Goal: Task Accomplishment & Management: Complete application form

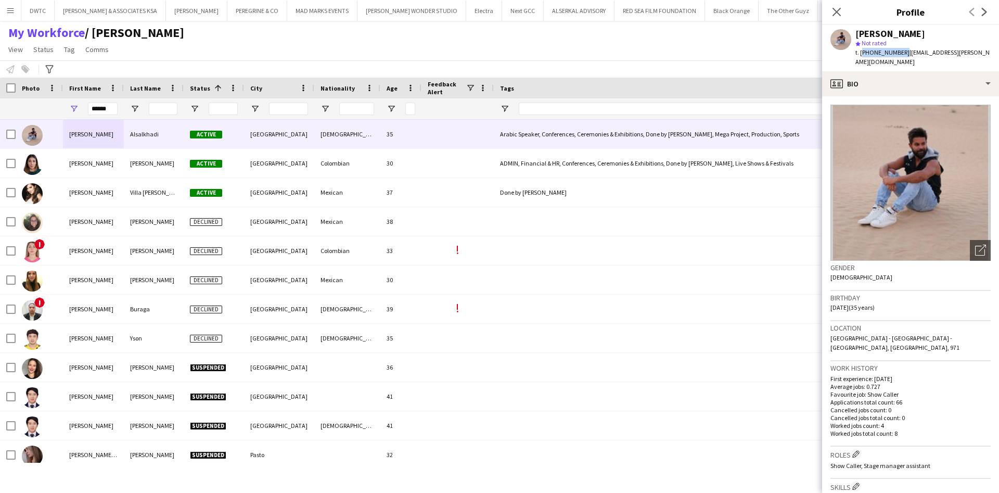
click at [12, 6] on app-icon "Menu" at bounding box center [10, 10] width 8 height 8
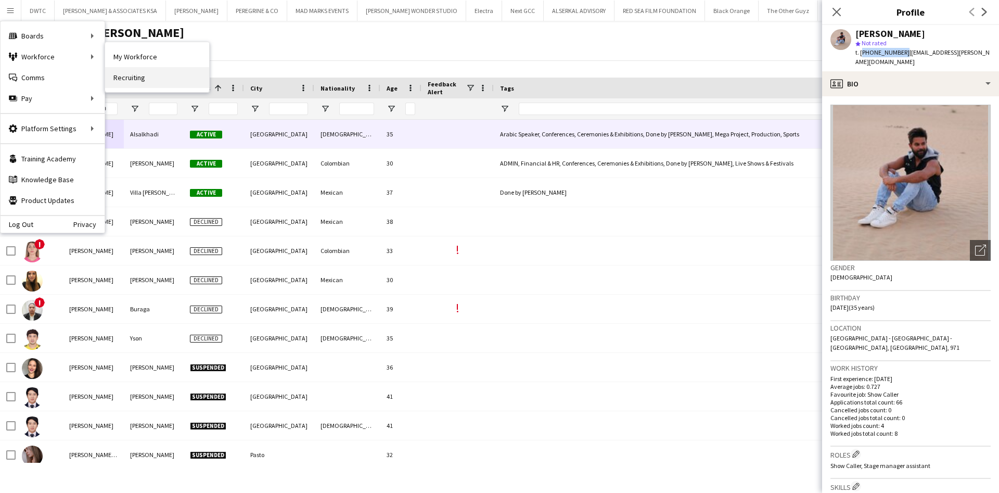
click at [127, 75] on link "Recruiting" at bounding box center [157, 77] width 104 height 21
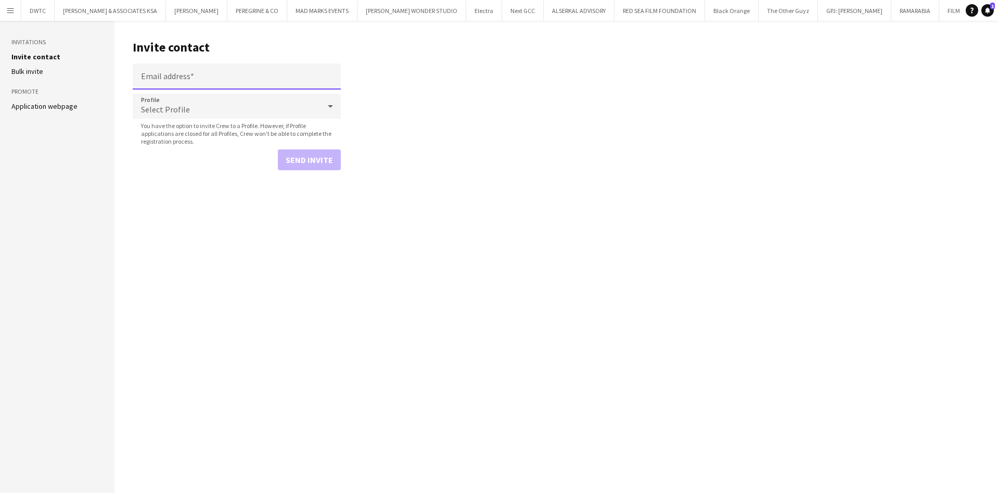
click at [293, 79] on input "Email address" at bounding box center [237, 77] width 208 height 26
paste input "**********"
type input "**********"
click at [296, 105] on div "Select Profile" at bounding box center [226, 106] width 187 height 25
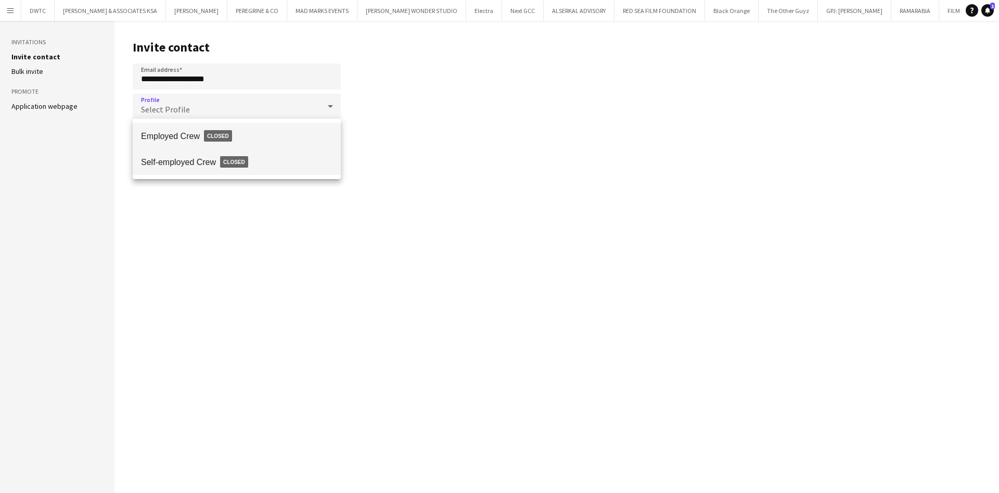
click at [229, 167] on span "Closed" at bounding box center [234, 161] width 28 height 11
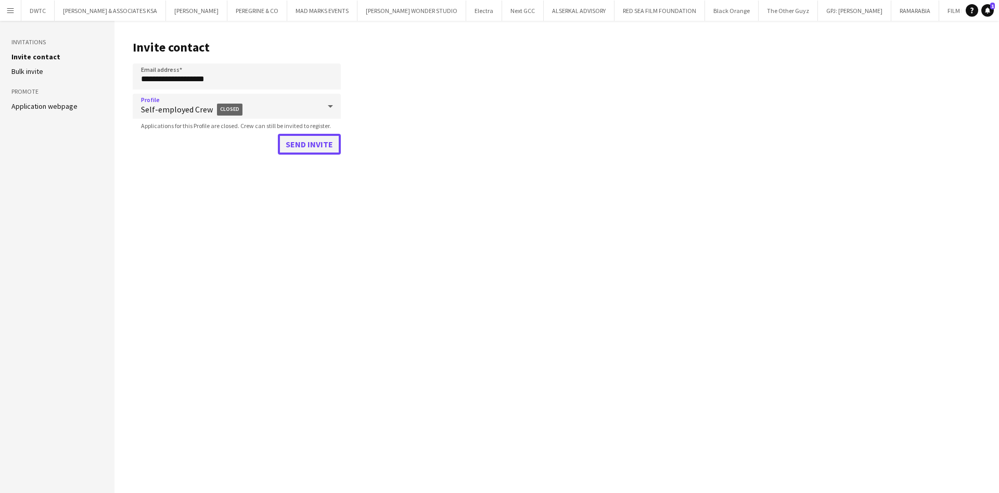
click at [305, 146] on button "Send invite" at bounding box center [309, 144] width 63 height 21
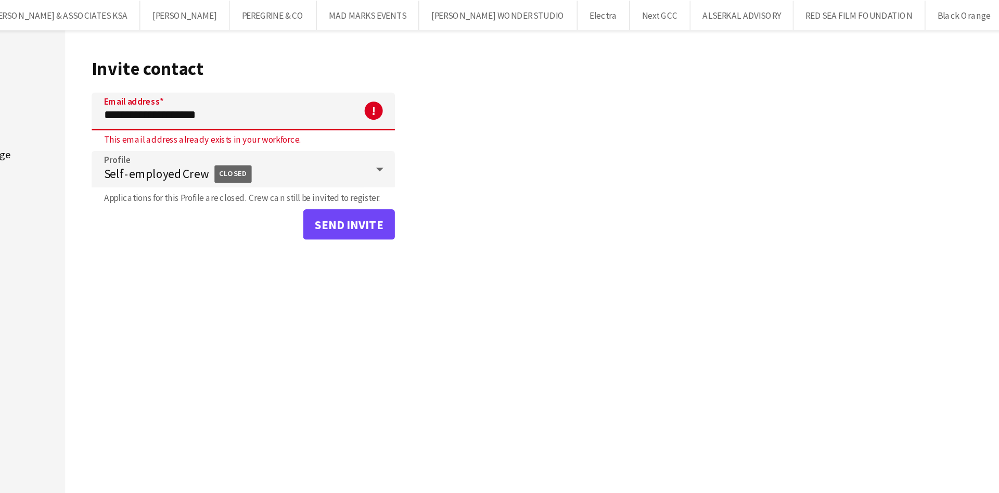
click at [228, 82] on input "**********" at bounding box center [237, 77] width 208 height 26
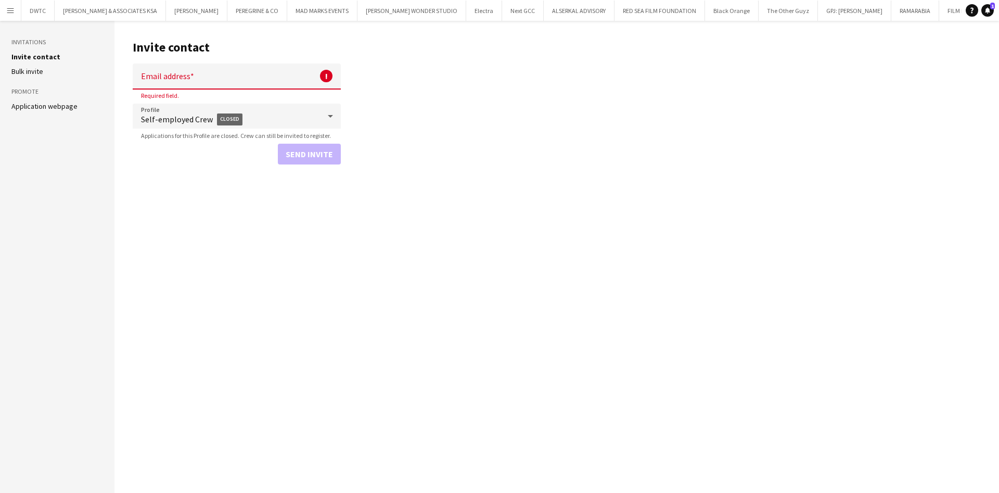
click at [8, 14] on app-icon "Menu" at bounding box center [10, 10] width 8 height 8
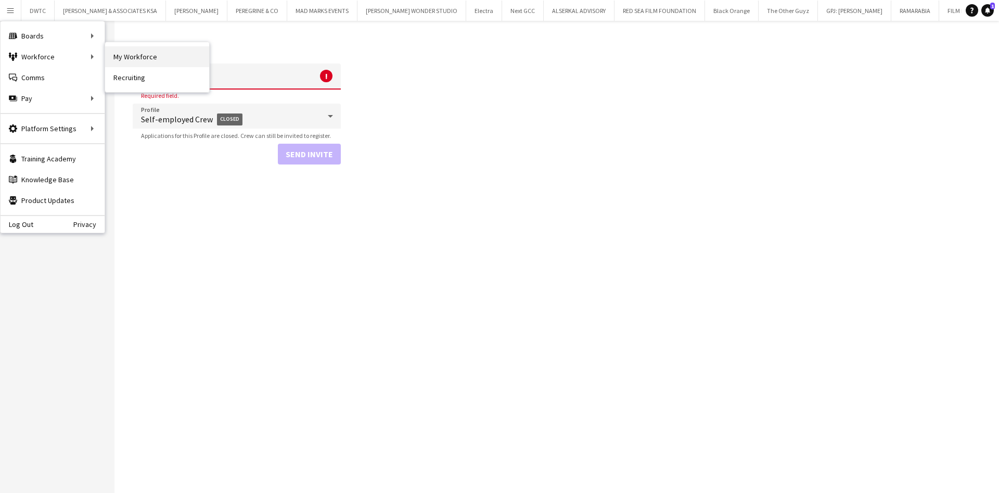
click at [140, 51] on link "My Workforce" at bounding box center [157, 56] width 104 height 21
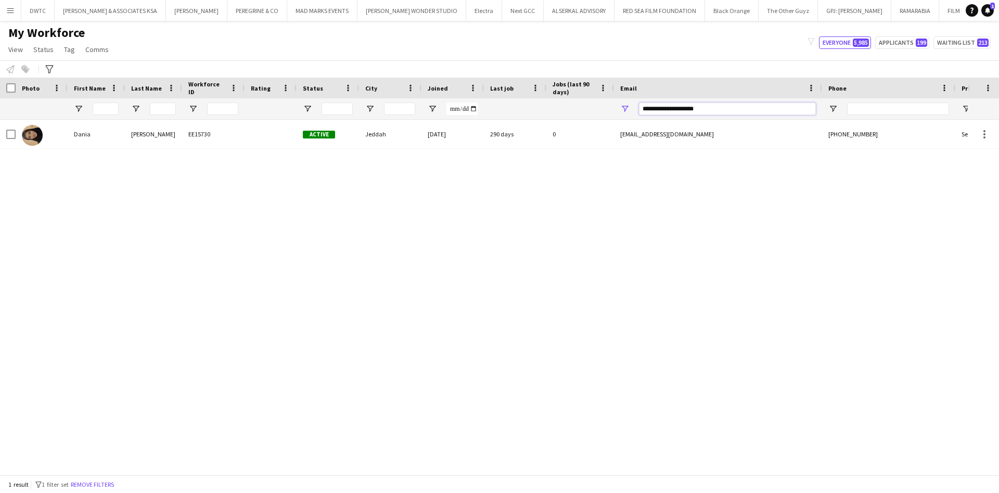
click at [705, 108] on input "**********" at bounding box center [727, 109] width 177 height 12
paste input "*****"
type input "*"
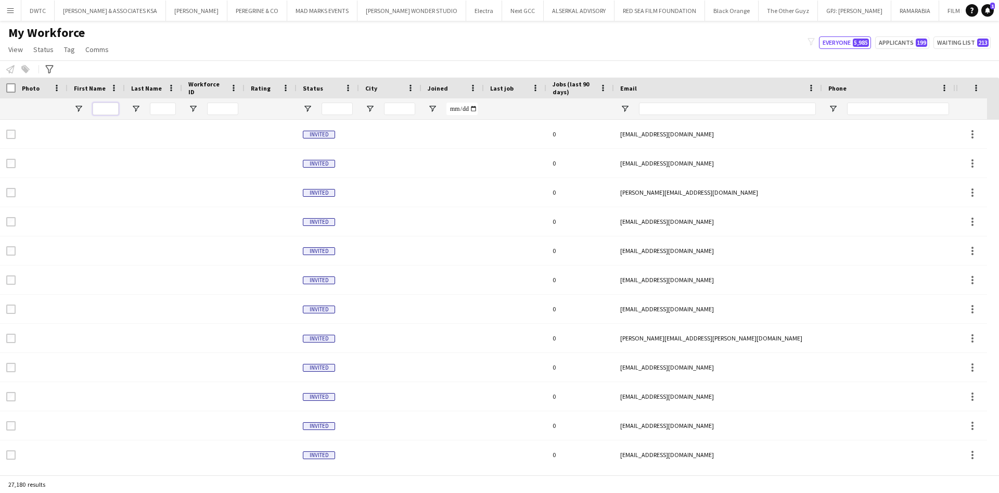
click at [112, 110] on input "First Name Filter Input" at bounding box center [106, 109] width 26 height 12
paste input "**********"
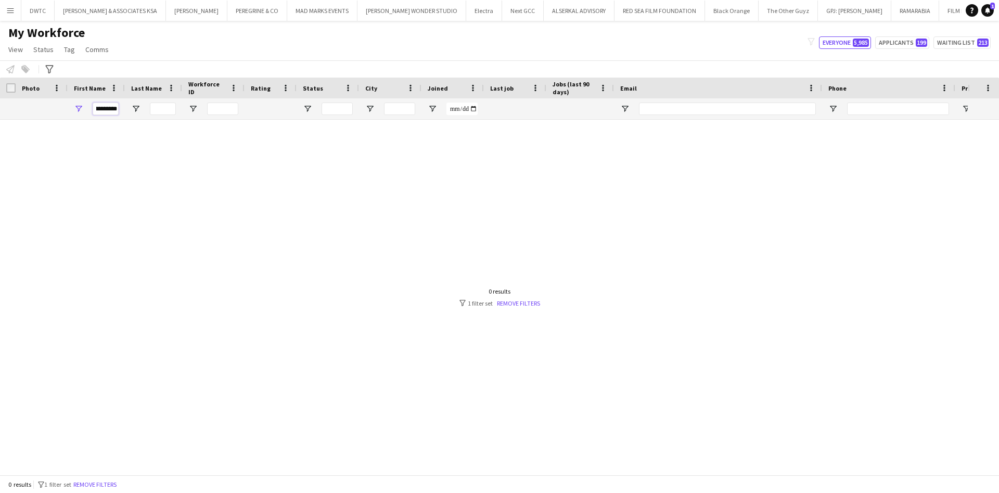
scroll to position [0, 9]
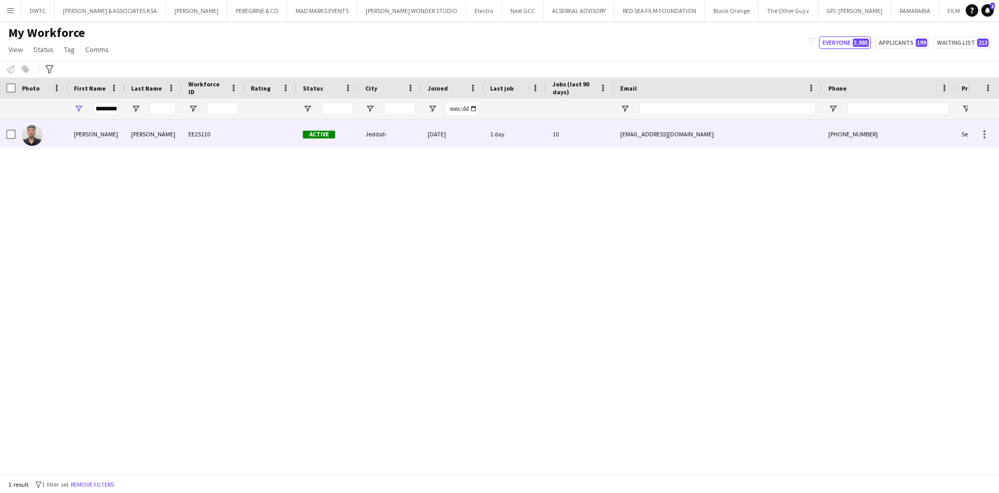
click at [174, 138] on div "[PERSON_NAME]" at bounding box center [153, 134] width 57 height 29
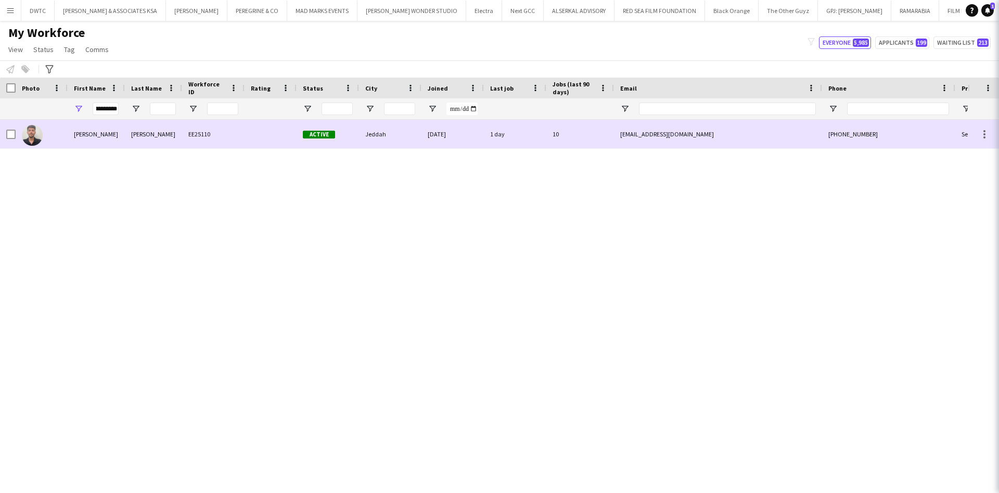
scroll to position [0, 0]
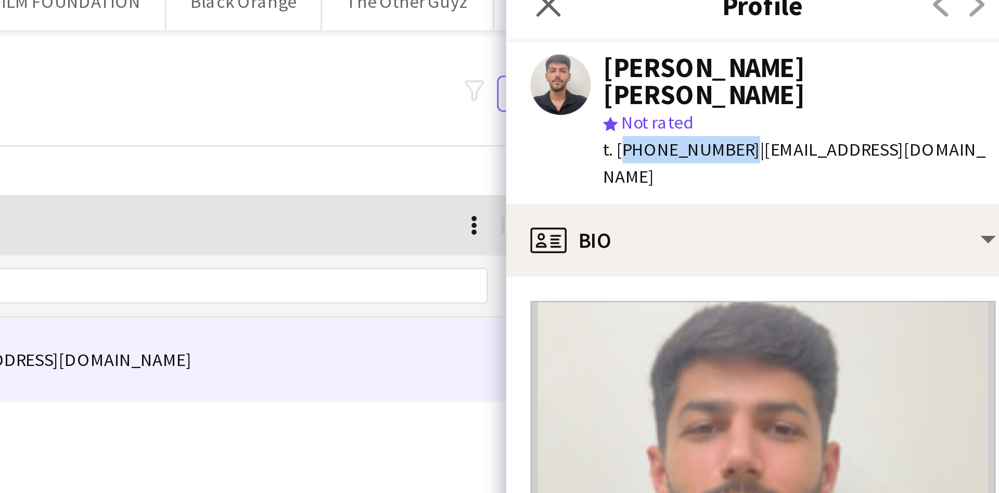
drag, startPoint x: 861, startPoint y: 54, endPoint x: 901, endPoint y: 53, distance: 39.6
click at [901, 58] on span "t. [PHONE_NUMBER]" at bounding box center [883, 62] width 54 height 8
click at [861, 58] on span "t. [PHONE_NUMBER]" at bounding box center [883, 62] width 54 height 8
drag, startPoint x: 861, startPoint y: 51, endPoint x: 900, endPoint y: 50, distance: 38.5
click at [900, 58] on span "t. [PHONE_NUMBER]" at bounding box center [883, 62] width 54 height 8
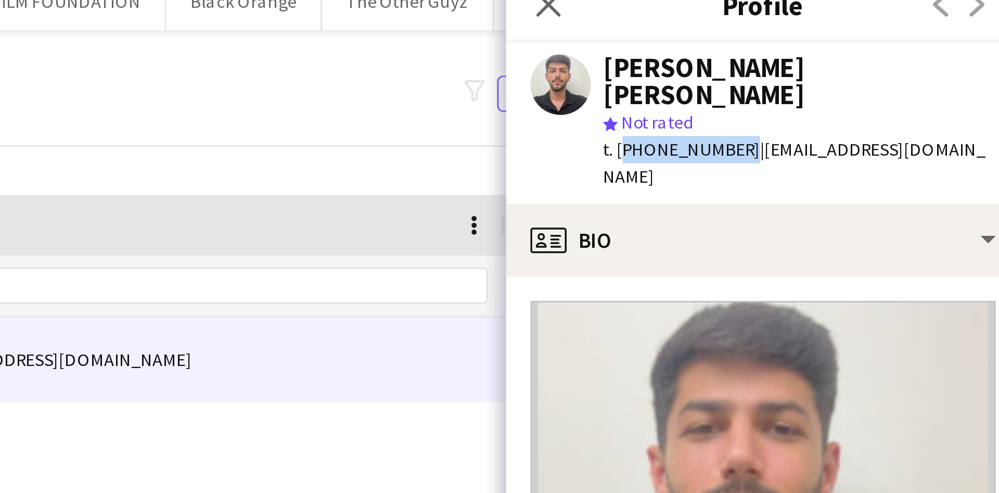
click at [887, 58] on span "t. [PHONE_NUMBER]" at bounding box center [883, 62] width 54 height 8
drag, startPoint x: 861, startPoint y: 53, endPoint x: 901, endPoint y: 54, distance: 39.6
click at [901, 58] on span "t. [PHONE_NUMBER]" at bounding box center [883, 62] width 54 height 8
click at [862, 58] on span "t. [PHONE_NUMBER]" at bounding box center [883, 62] width 54 height 8
drag, startPoint x: 862, startPoint y: 52, endPoint x: 889, endPoint y: 54, distance: 27.1
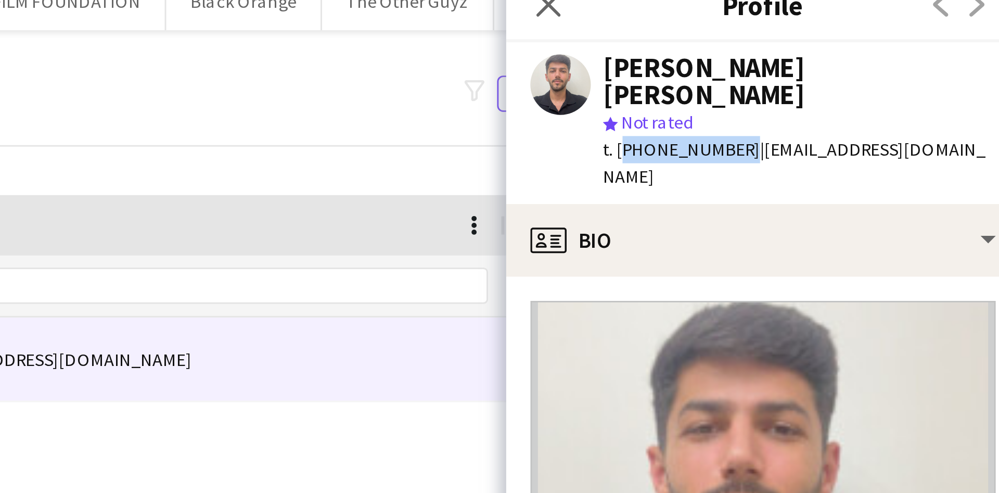
click at [889, 58] on span "t. [PHONE_NUMBER]" at bounding box center [883, 62] width 54 height 8
click at [888, 60] on div "t. [PHONE_NUMBER] | [PERSON_NAME][EMAIL_ADDRESS][DOMAIN_NAME]" at bounding box center [923, 66] width 135 height 19
drag, startPoint x: 862, startPoint y: 52, endPoint x: 900, endPoint y: 52, distance: 38.5
click at [900, 58] on span "t. [PHONE_NUMBER]" at bounding box center [883, 62] width 54 height 8
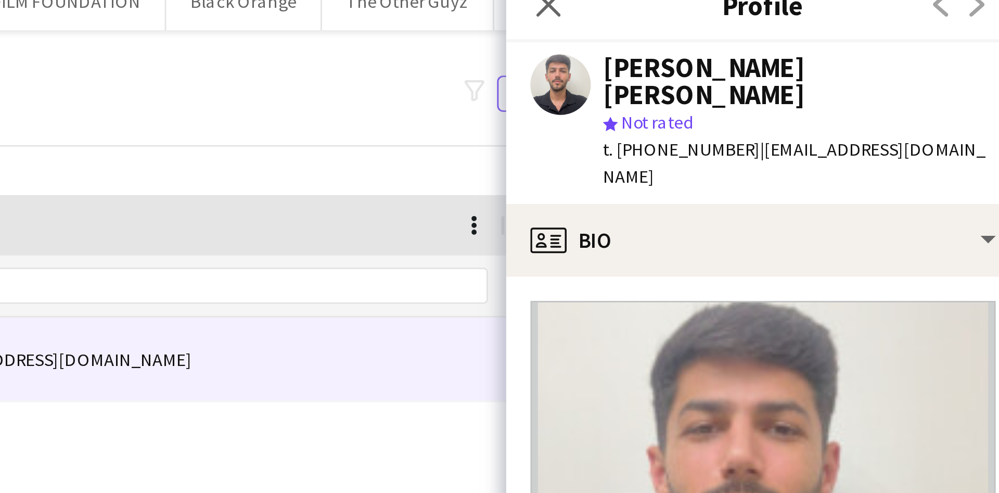
drag, startPoint x: 900, startPoint y: 52, endPoint x: 871, endPoint y: 55, distance: 29.3
click at [871, 58] on span "t. [PHONE_NUMBER]" at bounding box center [883, 62] width 54 height 8
click at [861, 58] on span "t. [PHONE_NUMBER]" at bounding box center [883, 62] width 54 height 8
drag, startPoint x: 861, startPoint y: 54, endPoint x: 892, endPoint y: 53, distance: 30.7
click at [892, 58] on span "t. [PHONE_NUMBER]" at bounding box center [883, 62] width 54 height 8
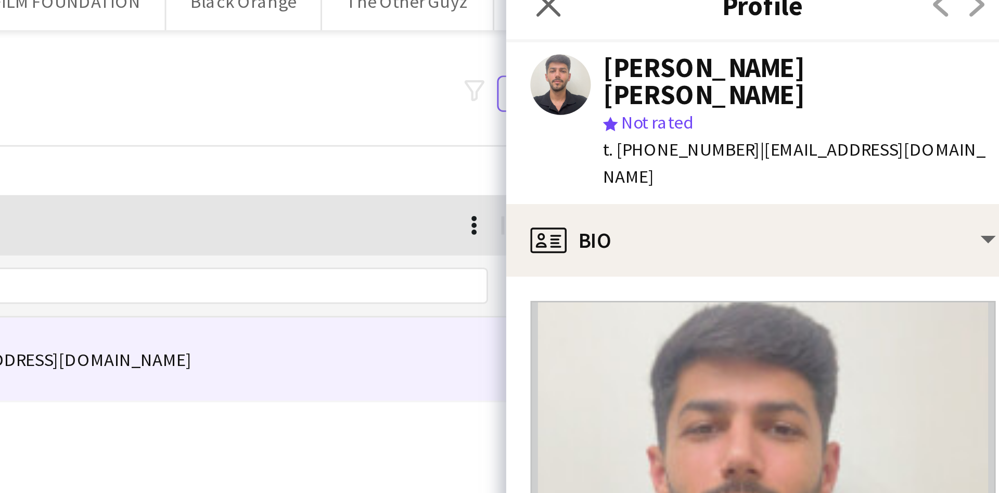
click at [894, 62] on div "t. [PHONE_NUMBER] | [PERSON_NAME][EMAIL_ADDRESS][DOMAIN_NAME]" at bounding box center [923, 66] width 135 height 19
drag, startPoint x: 861, startPoint y: 53, endPoint x: 902, endPoint y: 52, distance: 41.1
click at [902, 57] on div "t. [PHONE_NUMBER] | [PERSON_NAME][EMAIL_ADDRESS][DOMAIN_NAME]" at bounding box center [923, 66] width 135 height 19
click at [900, 58] on span "t. [PHONE_NUMBER]" at bounding box center [883, 62] width 54 height 8
drag, startPoint x: 900, startPoint y: 52, endPoint x: 865, endPoint y: 54, distance: 34.9
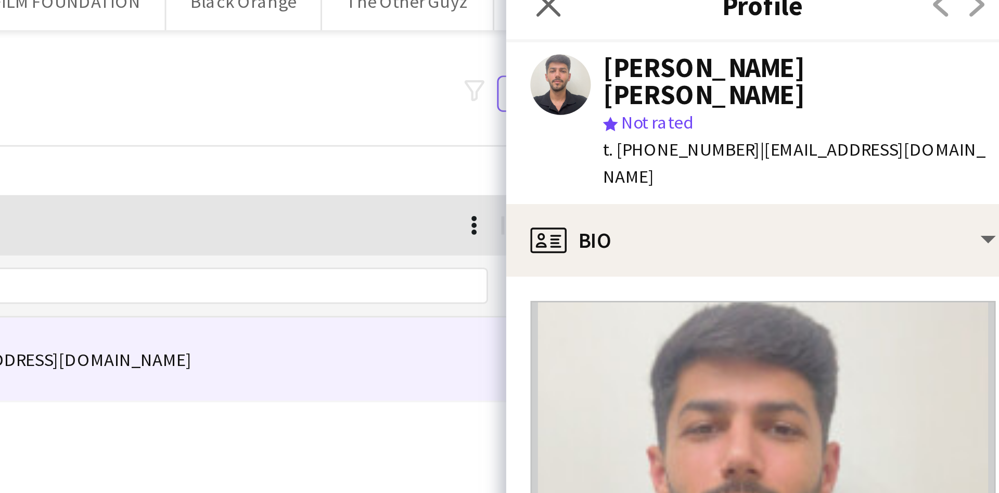
click at [865, 58] on span "t. [PHONE_NUMBER]" at bounding box center [883, 62] width 54 height 8
click at [861, 58] on span "t. [PHONE_NUMBER]" at bounding box center [883, 62] width 54 height 8
drag, startPoint x: 861, startPoint y: 53, endPoint x: 893, endPoint y: 54, distance: 31.8
click at [893, 58] on span "t. [PHONE_NUMBER]" at bounding box center [883, 62] width 54 height 8
click at [886, 59] on div "t. [PHONE_NUMBER] | [PERSON_NAME][EMAIL_ADDRESS][DOMAIN_NAME]" at bounding box center [923, 66] width 135 height 19
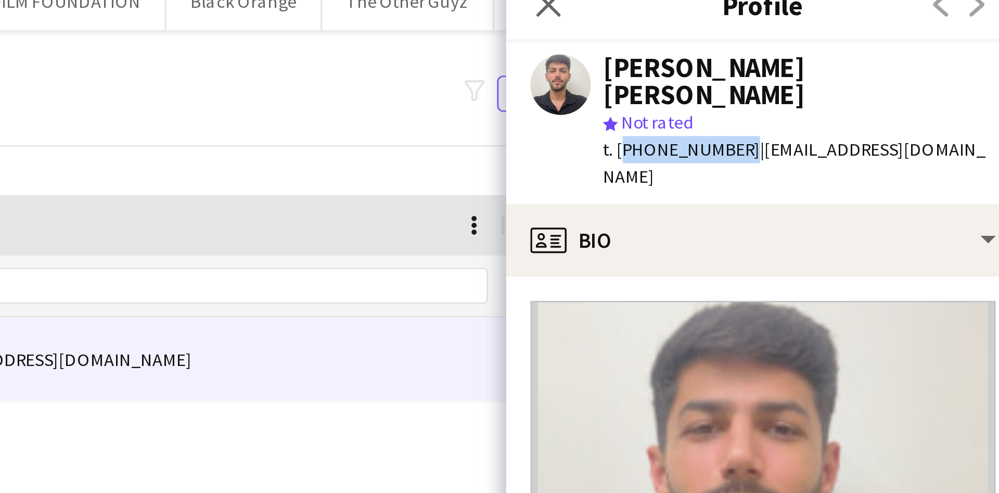
drag, startPoint x: 860, startPoint y: 53, endPoint x: 901, endPoint y: 53, distance: 40.1
click at [901, 58] on span "t. [PHONE_NUMBER]" at bounding box center [883, 62] width 54 height 8
click at [885, 60] on div "t. [PHONE_NUMBER] | [PERSON_NAME][EMAIL_ADDRESS][DOMAIN_NAME]" at bounding box center [923, 66] width 135 height 19
drag, startPoint x: 860, startPoint y: 52, endPoint x: 900, endPoint y: 54, distance: 39.6
click at [900, 58] on span "t. [PHONE_NUMBER]" at bounding box center [883, 62] width 54 height 8
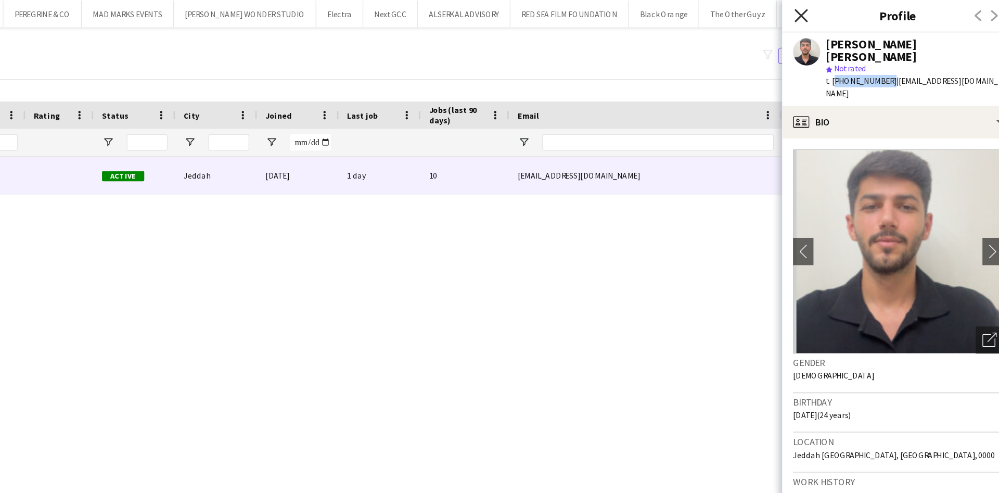
click at [837, 9] on icon "Close pop-in" at bounding box center [837, 12] width 10 height 10
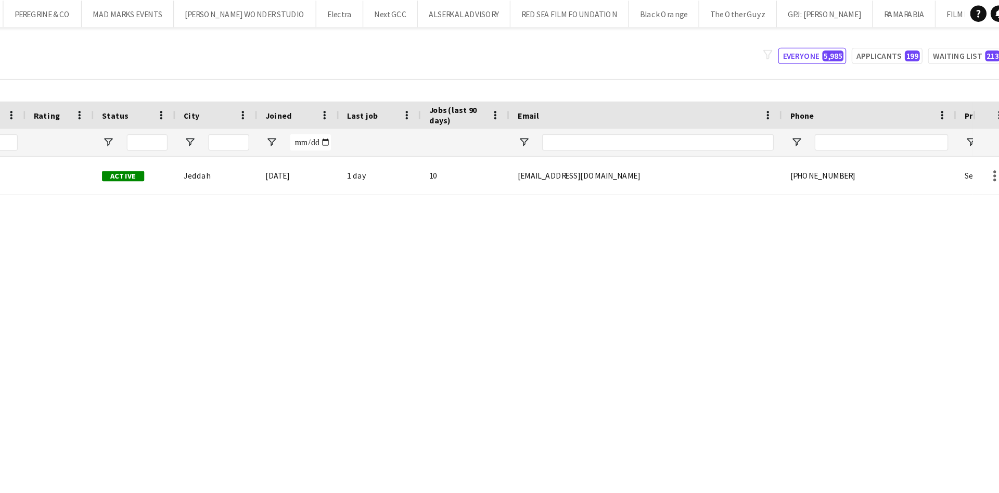
drag, startPoint x: 450, startPoint y: 236, endPoint x: 590, endPoint y: 246, distance: 139.8
click at [675, 235] on div "[PERSON_NAME] [PERSON_NAME] EE25110 Active Jeddah [DATE] 1 day 10 [EMAIL_ADDRES…" at bounding box center [484, 291] width 968 height 343
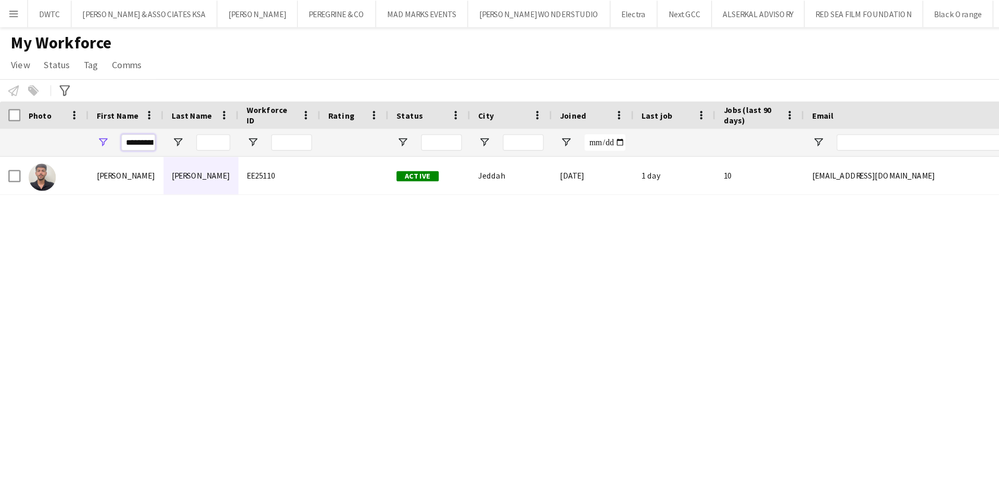
click at [108, 111] on input "**********" at bounding box center [106, 109] width 26 height 12
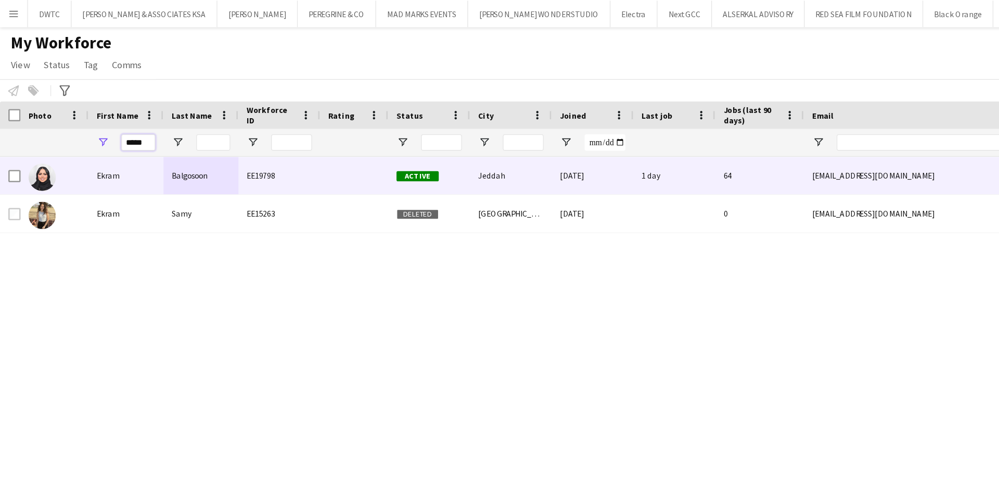
type input "*****"
click at [99, 139] on div "Ekram" at bounding box center [96, 134] width 57 height 29
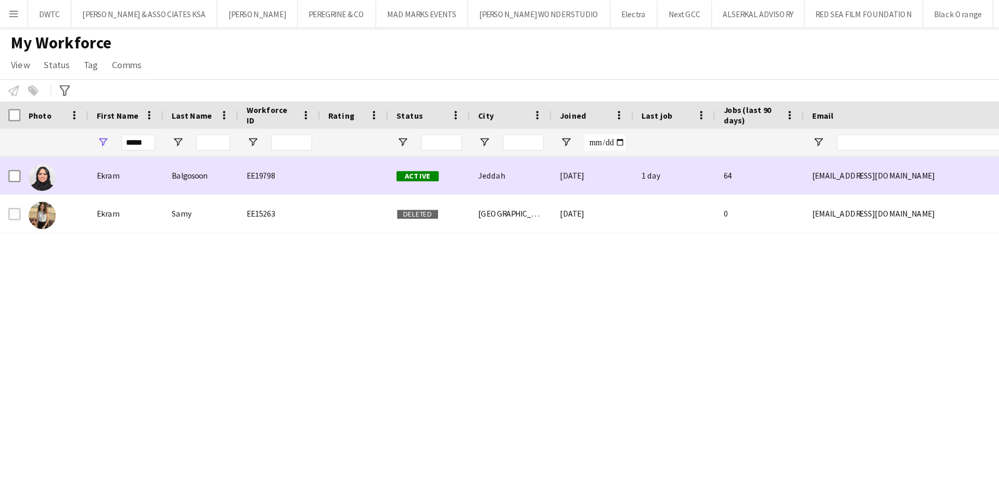
click at [365, 130] on div "Jeddah" at bounding box center [390, 134] width 62 height 29
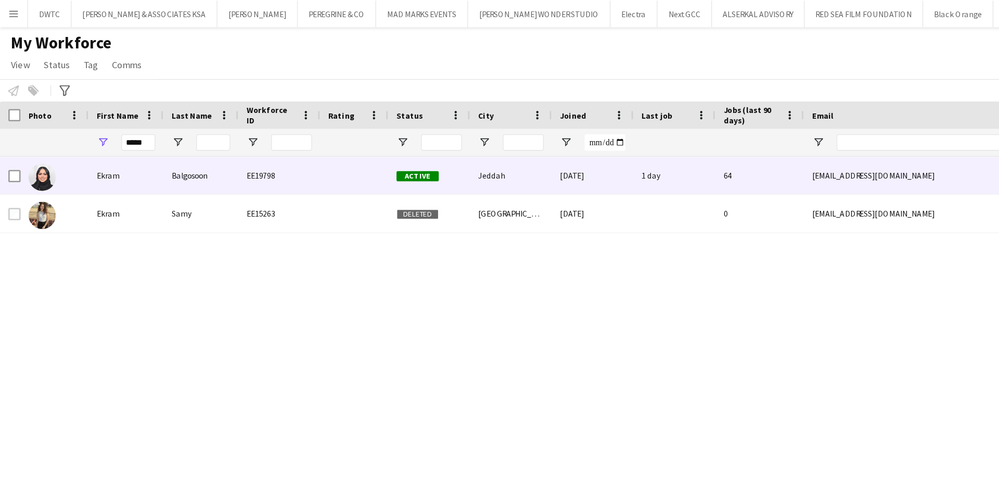
click at [213, 138] on div "EE19798" at bounding box center [213, 134] width 62 height 29
drag, startPoint x: 371, startPoint y: 316, endPoint x: 260, endPoint y: 320, distance: 111.0
click at [260, 320] on div "[PERSON_NAME] EE19798 Active Jeddah [DATE] 1 day 64 [EMAIL_ADDRESS][DOMAIN_NAME…" at bounding box center [484, 291] width 968 height 343
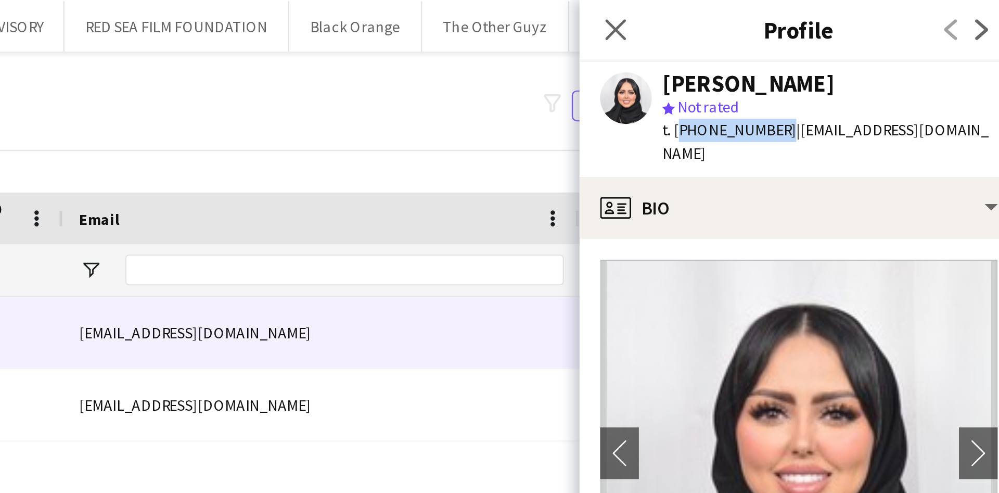
drag, startPoint x: 861, startPoint y: 50, endPoint x: 900, endPoint y: 54, distance: 39.3
click at [900, 54] on span "t. [PHONE_NUMBER]" at bounding box center [883, 52] width 54 height 8
copy span "[PHONE_NUMBER]"
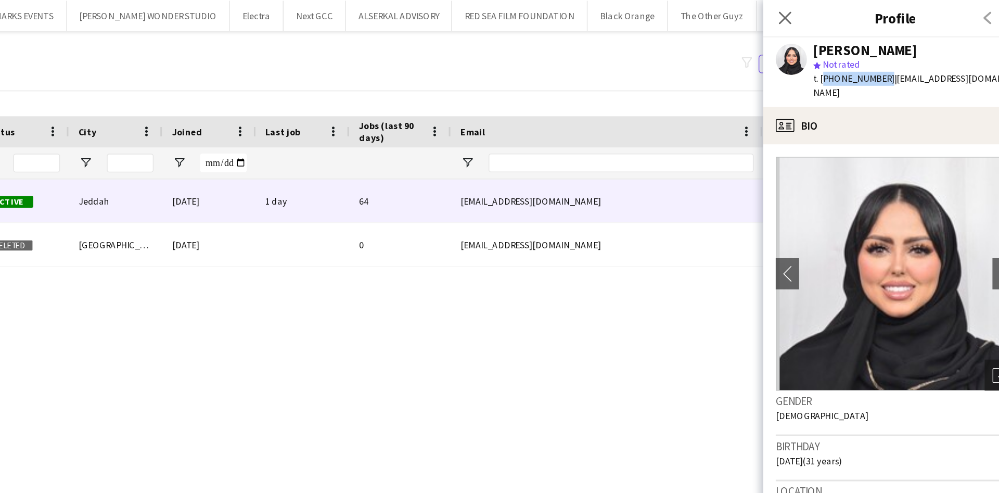
click at [877, 53] on span "t. [PHONE_NUMBER]" at bounding box center [883, 52] width 54 height 8
drag, startPoint x: 860, startPoint y: 53, endPoint x: 898, endPoint y: 49, distance: 38.6
click at [898, 49] on span "t. [PHONE_NUMBER]" at bounding box center [883, 52] width 54 height 8
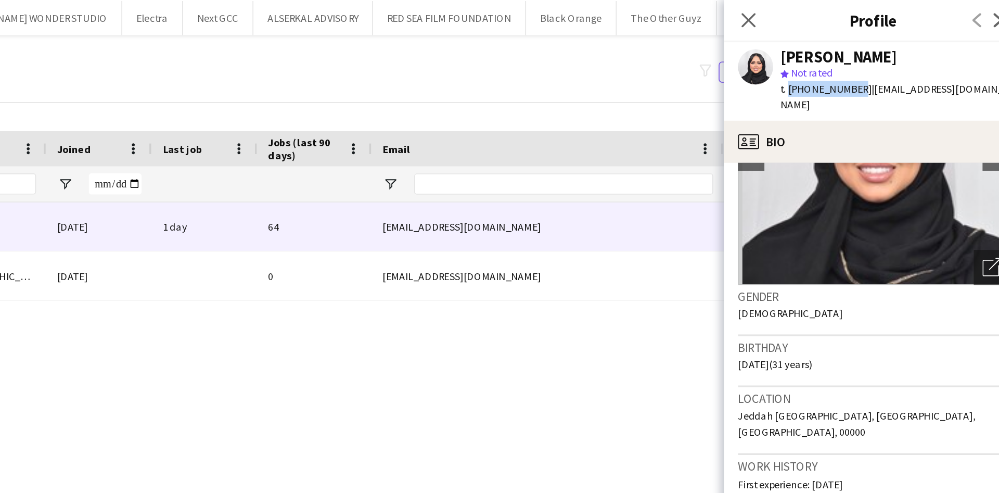
scroll to position [138, 0]
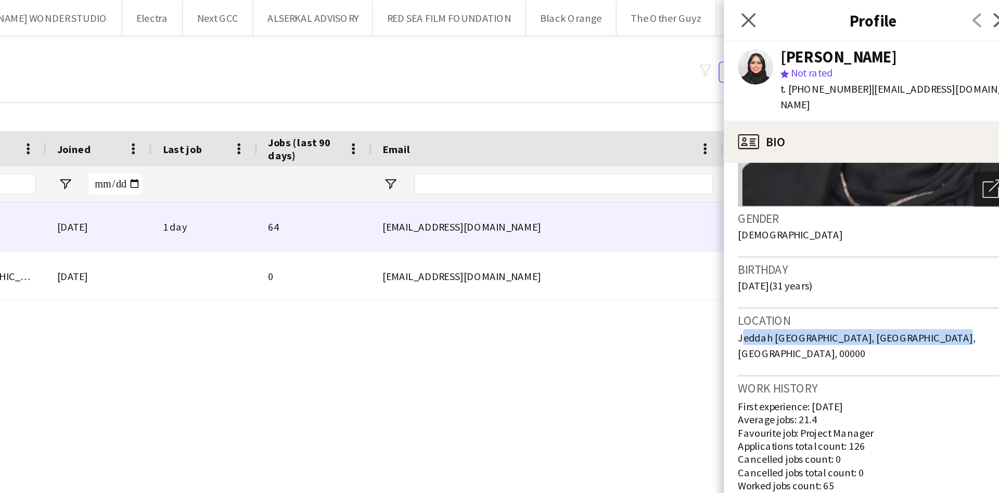
drag, startPoint x: 831, startPoint y: 190, endPoint x: 951, endPoint y: 191, distance: 120.3
click at [951, 191] on div "Location [GEOGRAPHIC_DATA] [GEOGRAPHIC_DATA], [GEOGRAPHIC_DATA], [GEOGRAPHIC_DA…" at bounding box center [911, 203] width 160 height 40
click at [831, 196] on span "Jeddah [GEOGRAPHIC_DATA], [GEOGRAPHIC_DATA], [GEOGRAPHIC_DATA], 00000" at bounding box center [901, 204] width 141 height 17
drag, startPoint x: 830, startPoint y: 188, endPoint x: 953, endPoint y: 192, distance: 122.4
click at [953, 192] on div "Location [GEOGRAPHIC_DATA] [GEOGRAPHIC_DATA], [GEOGRAPHIC_DATA], [GEOGRAPHIC_DA…" at bounding box center [911, 203] width 160 height 40
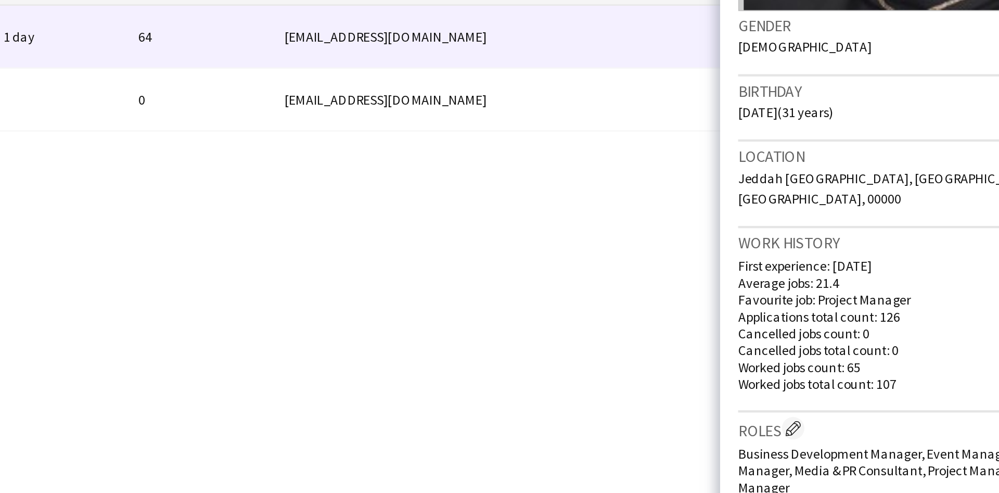
click at [874, 244] on p "Average jobs: 21.4" at bounding box center [911, 248] width 160 height 8
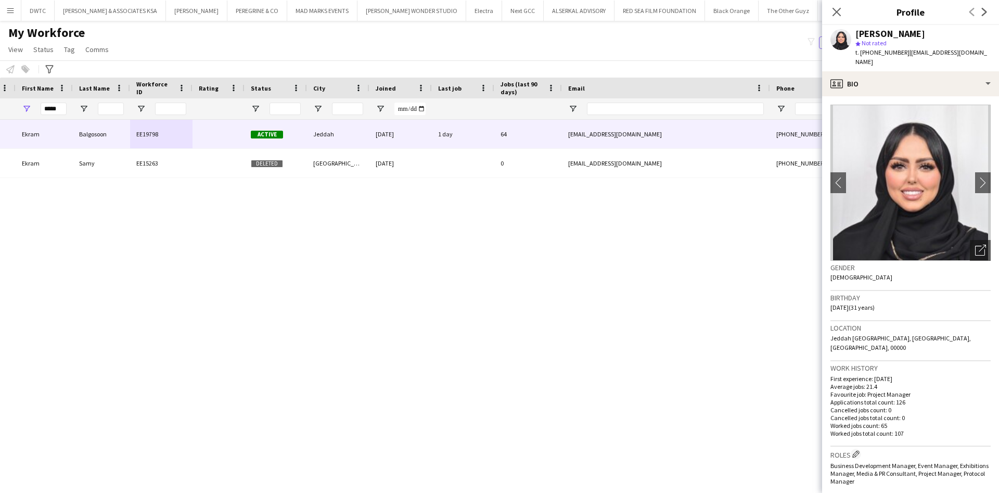
scroll to position [0, 0]
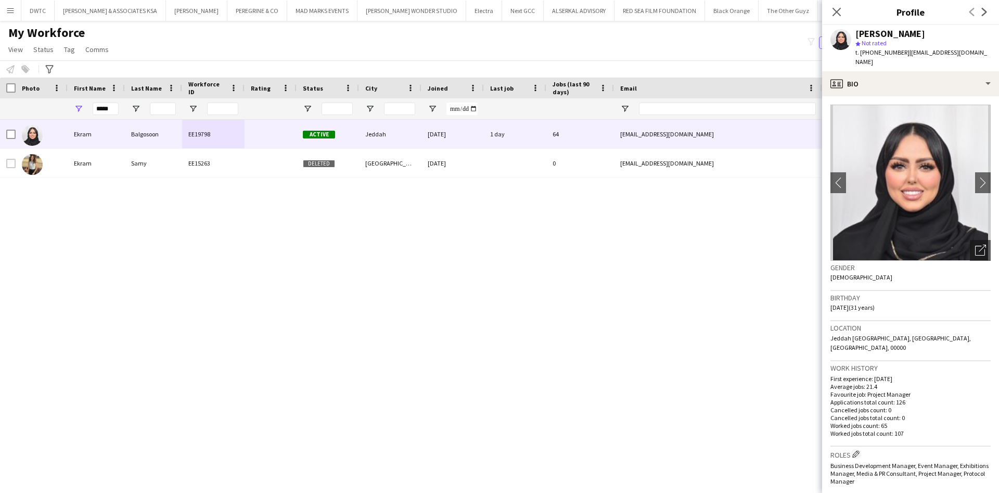
drag, startPoint x: 830, startPoint y: 288, endPoint x: 888, endPoint y: 298, distance: 59.1
click at [888, 298] on app-crew-profile-bio "chevron-left chevron-right Open photos pop-in Gender [DEMOGRAPHIC_DATA] Birthda…" at bounding box center [910, 294] width 177 height 397
click at [864, 323] on div "Location [GEOGRAPHIC_DATA] [GEOGRAPHIC_DATA], [GEOGRAPHIC_DATA], [GEOGRAPHIC_DA…" at bounding box center [911, 341] width 160 height 40
drag, startPoint x: 832, startPoint y: 326, endPoint x: 949, endPoint y: 329, distance: 117.2
click at [949, 329] on div "Location [GEOGRAPHIC_DATA] [GEOGRAPHIC_DATA], [GEOGRAPHIC_DATA], [GEOGRAPHIC_DA…" at bounding box center [911, 341] width 160 height 40
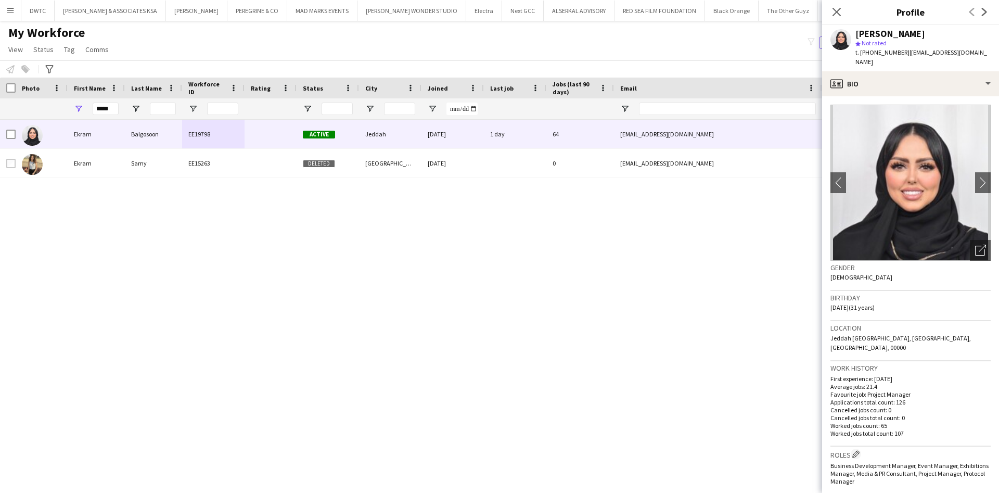
click at [858, 363] on h3 "Work history" at bounding box center [911, 367] width 160 height 9
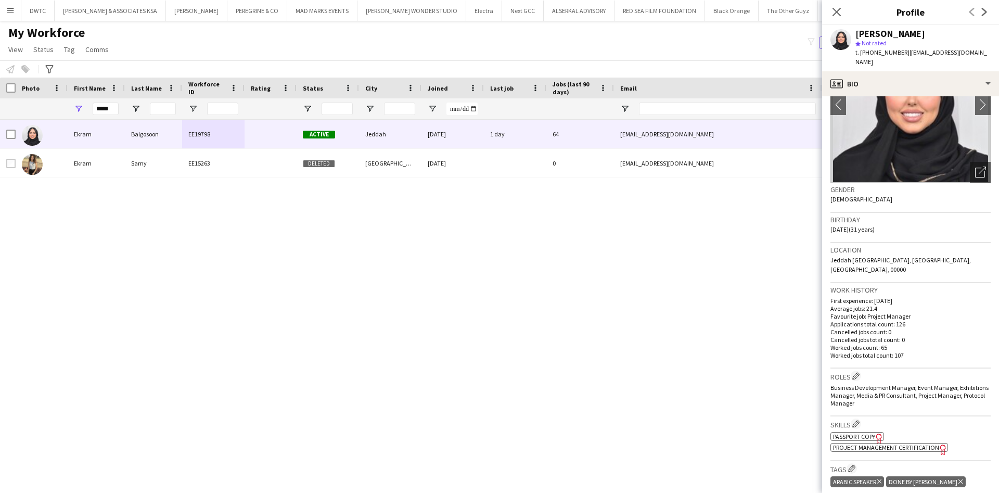
drag, startPoint x: 831, startPoint y: 282, endPoint x: 910, endPoint y: 335, distance: 95.3
click at [910, 335] on div "First experience: [DATE] Average jobs: 21.4 Favourite job: Project Manager Appl…" at bounding box center [911, 328] width 160 height 62
click at [910, 351] on p "Worked jobs total count: 107" at bounding box center [911, 355] width 160 height 8
drag, startPoint x: 910, startPoint y: 335, endPoint x: 832, endPoint y: 278, distance: 96.5
click at [832, 297] on div "First experience: [DATE] Average jobs: 21.4 Favourite job: Project Manager Appl…" at bounding box center [911, 328] width 160 height 62
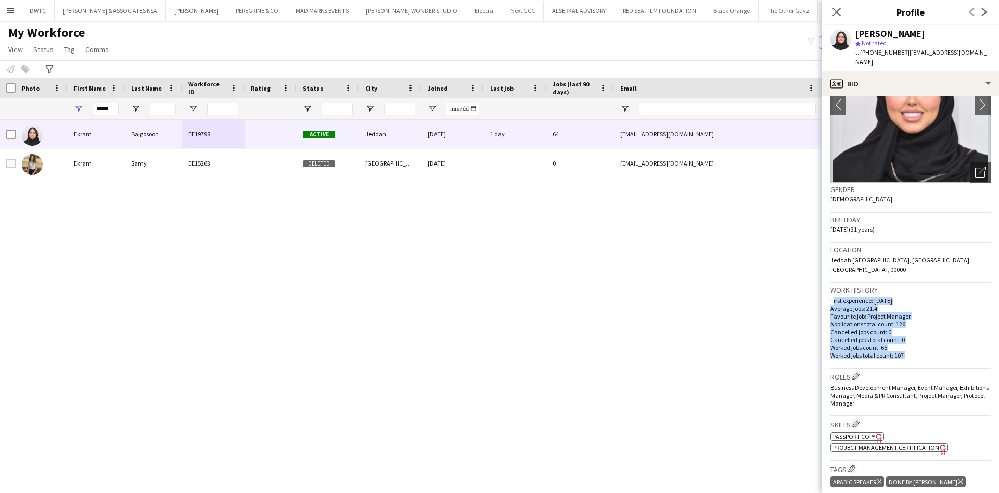
click at [866, 305] on p "Average jobs: 21.4" at bounding box center [911, 309] width 160 height 8
drag, startPoint x: 830, startPoint y: 281, endPoint x: 909, endPoint y: 336, distance: 96.0
click at [909, 336] on app-crew-profile-bio "chevron-left chevron-right Open photos pop-in Gender [DEMOGRAPHIC_DATA] Birthda…" at bounding box center [910, 294] width 177 height 397
click at [929, 336] on p "Cancelled jobs total count: 0" at bounding box center [911, 340] width 160 height 8
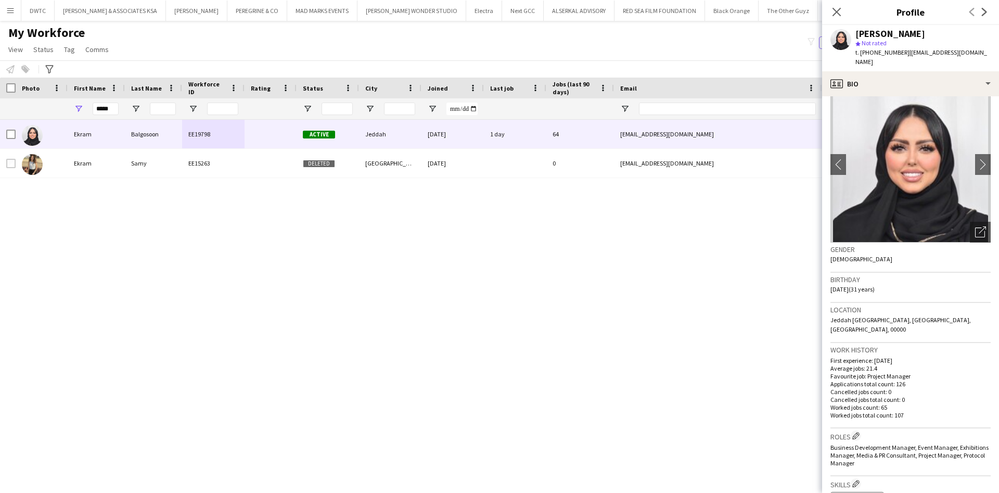
scroll to position [0, 0]
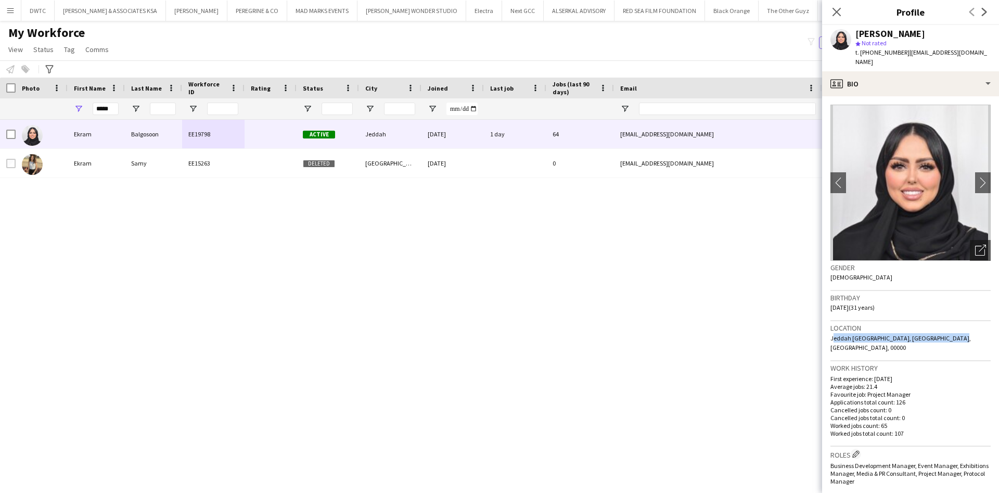
drag, startPoint x: 831, startPoint y: 327, endPoint x: 954, endPoint y: 332, distance: 122.4
click at [954, 332] on div "Location [GEOGRAPHIC_DATA] [GEOGRAPHIC_DATA], [GEOGRAPHIC_DATA], [GEOGRAPHIC_DA…" at bounding box center [911, 341] width 160 height 40
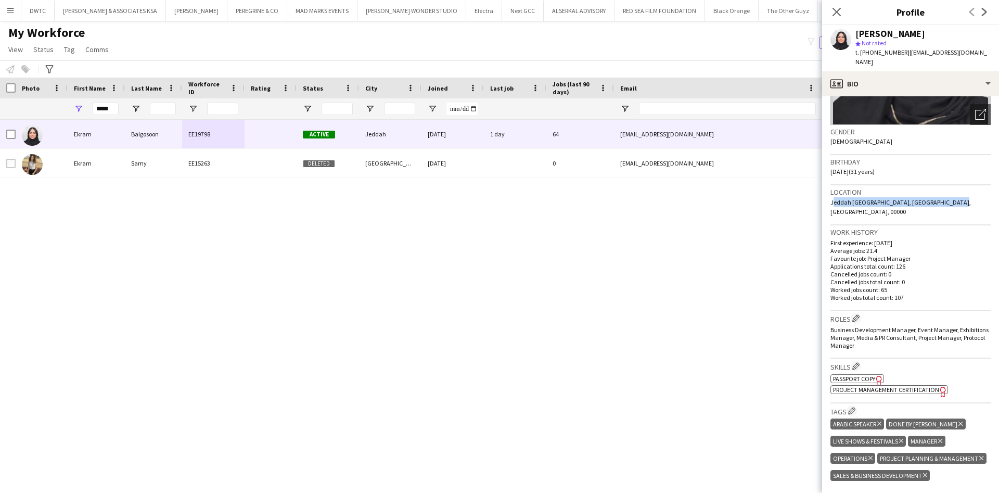
scroll to position [117, 0]
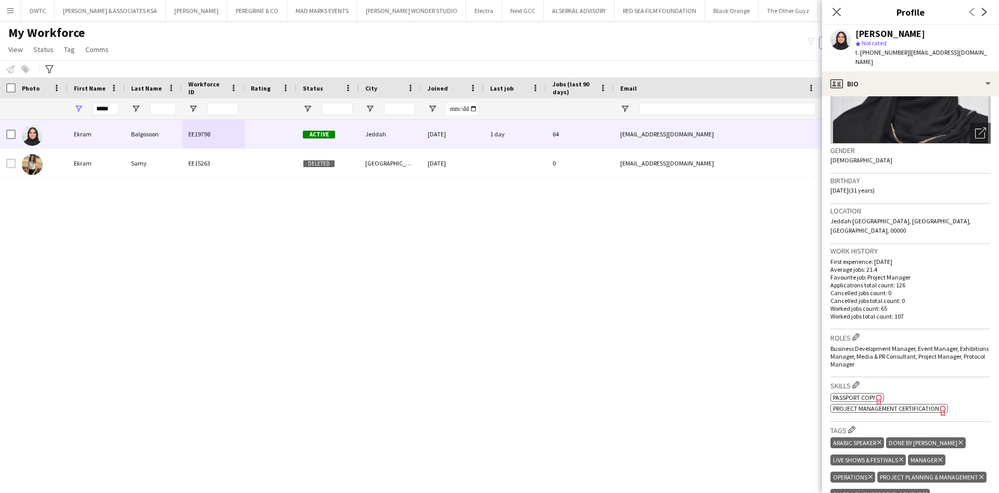
click at [878, 265] on p "Average jobs: 21.4" at bounding box center [911, 269] width 160 height 8
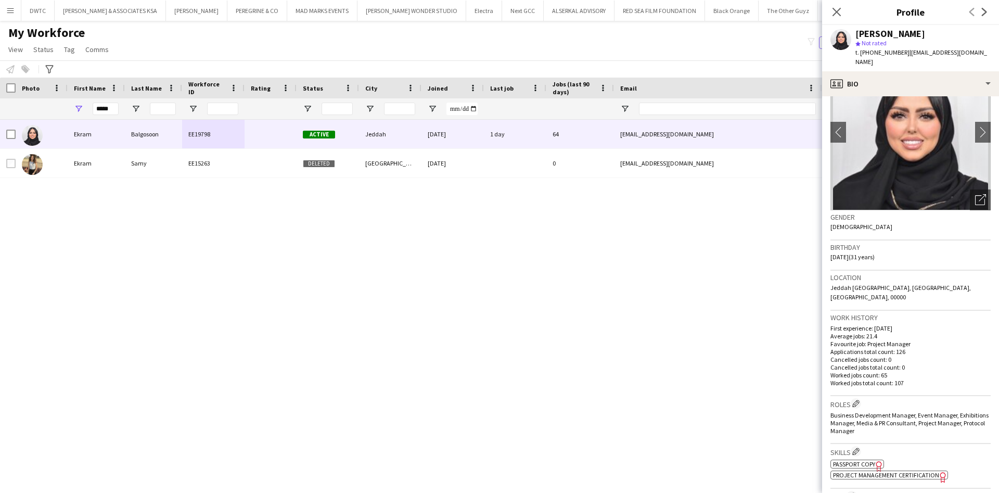
scroll to position [47, 0]
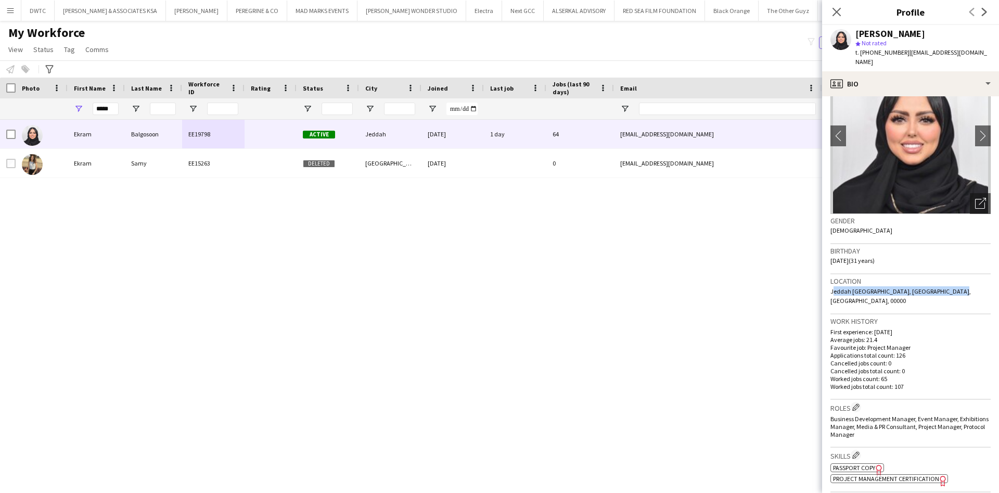
drag, startPoint x: 832, startPoint y: 279, endPoint x: 947, endPoint y: 282, distance: 115.1
click at [947, 287] on span "Jeddah [GEOGRAPHIC_DATA], [GEOGRAPHIC_DATA], [GEOGRAPHIC_DATA], 00000" at bounding box center [901, 295] width 141 height 17
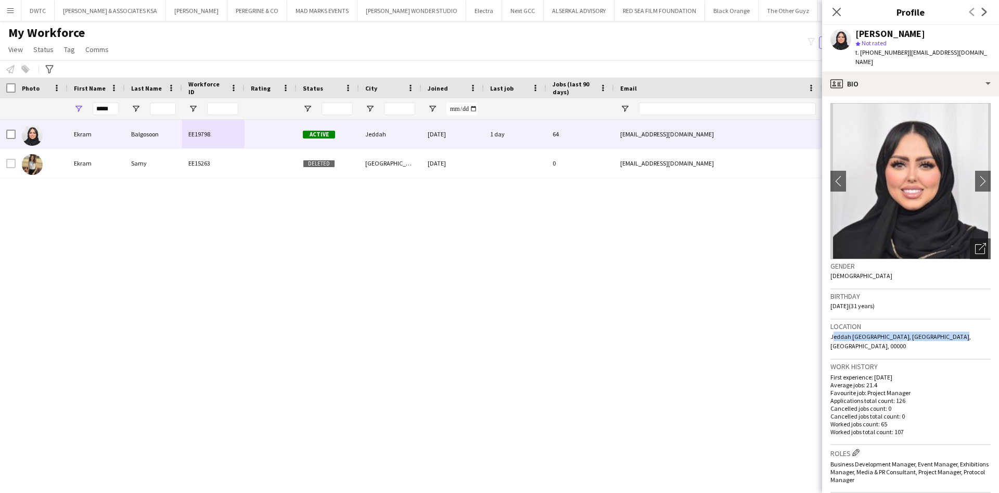
scroll to position [0, 0]
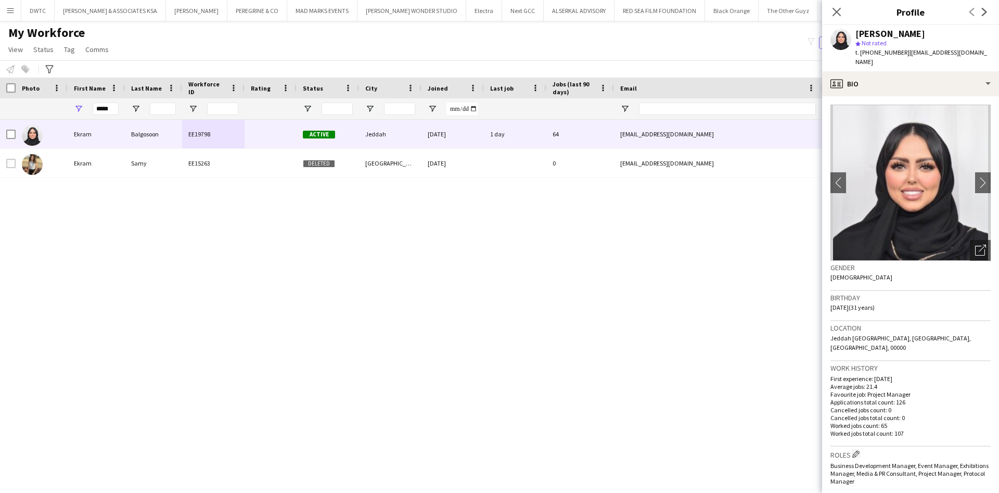
click at [908, 323] on div "Location [GEOGRAPHIC_DATA] [GEOGRAPHIC_DATA], [GEOGRAPHIC_DATA], [GEOGRAPHIC_DA…" at bounding box center [911, 341] width 160 height 40
drag, startPoint x: 830, startPoint y: 329, endPoint x: 957, endPoint y: 331, distance: 127.0
click at [957, 331] on app-crew-profile-bio "chevron-left chevron-right Open photos pop-in Gender [DEMOGRAPHIC_DATA] Birthda…" at bounding box center [910, 294] width 177 height 397
click at [929, 334] on span "Jeddah [GEOGRAPHIC_DATA], [GEOGRAPHIC_DATA], [GEOGRAPHIC_DATA], 00000" at bounding box center [901, 342] width 141 height 17
drag, startPoint x: 832, startPoint y: 329, endPoint x: 960, endPoint y: 331, distance: 128.1
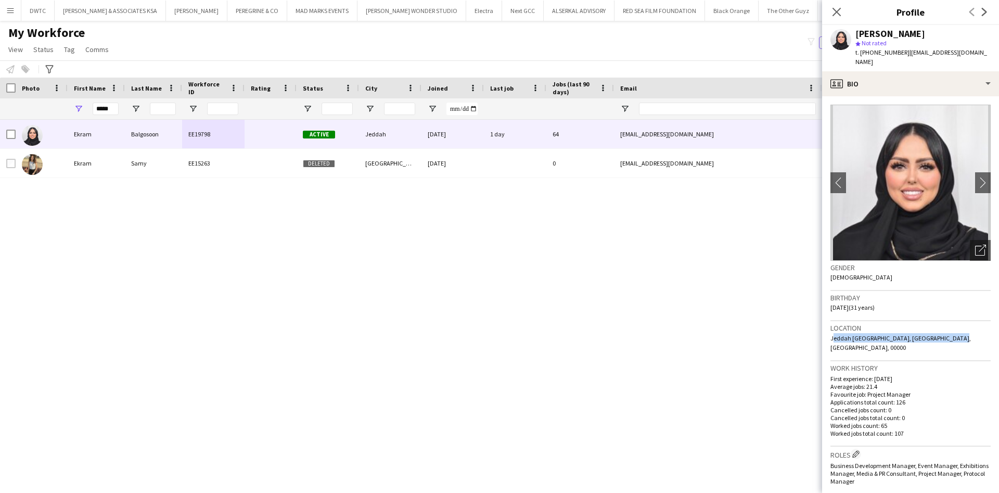
click at [959, 332] on div "Location [GEOGRAPHIC_DATA] [GEOGRAPHIC_DATA], [GEOGRAPHIC_DATA], [GEOGRAPHIC_DA…" at bounding box center [911, 341] width 160 height 40
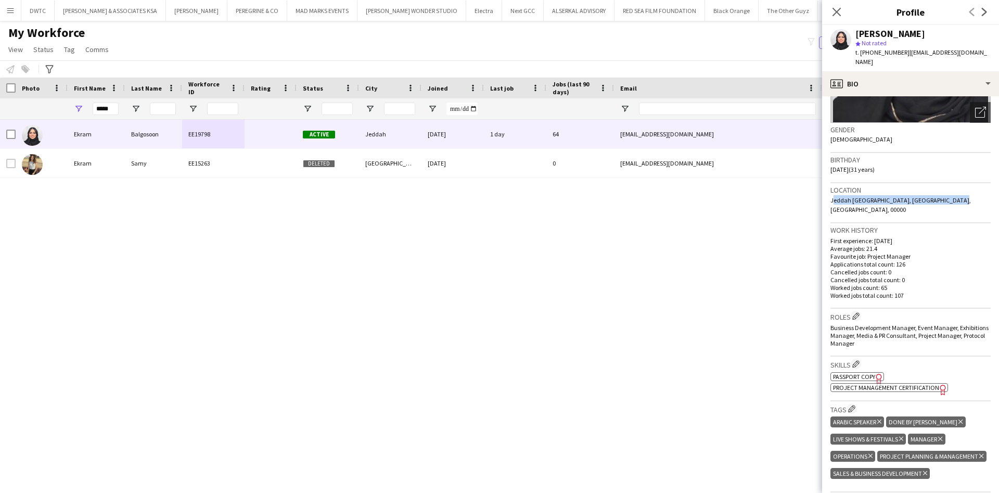
scroll to position [120, 0]
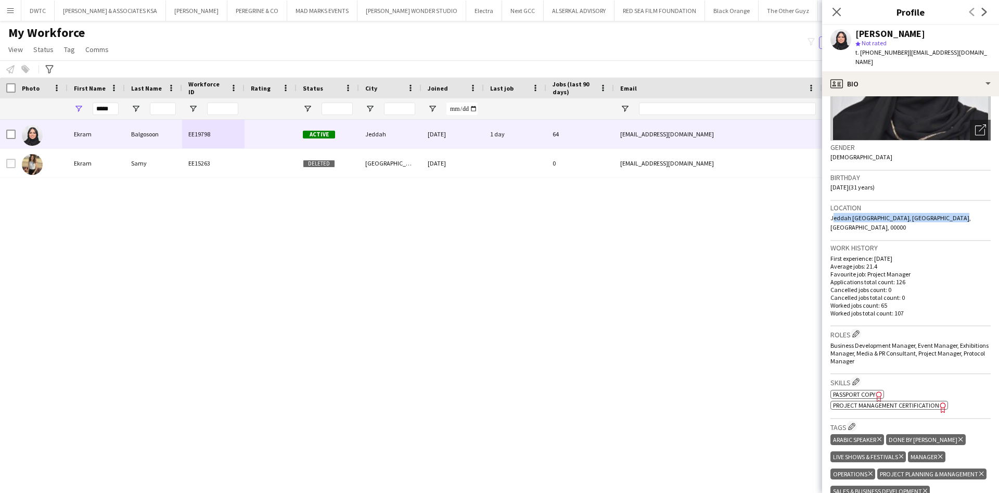
drag, startPoint x: 843, startPoint y: 239, endPoint x: 919, endPoint y: 298, distance: 95.8
click at [919, 298] on app-crew-profile-bio "chevron-left chevron-right Open photos pop-in Gender [DEMOGRAPHIC_DATA] Birthda…" at bounding box center [910, 294] width 177 height 397
click at [917, 309] on p "Worked jobs total count: 107" at bounding box center [911, 313] width 160 height 8
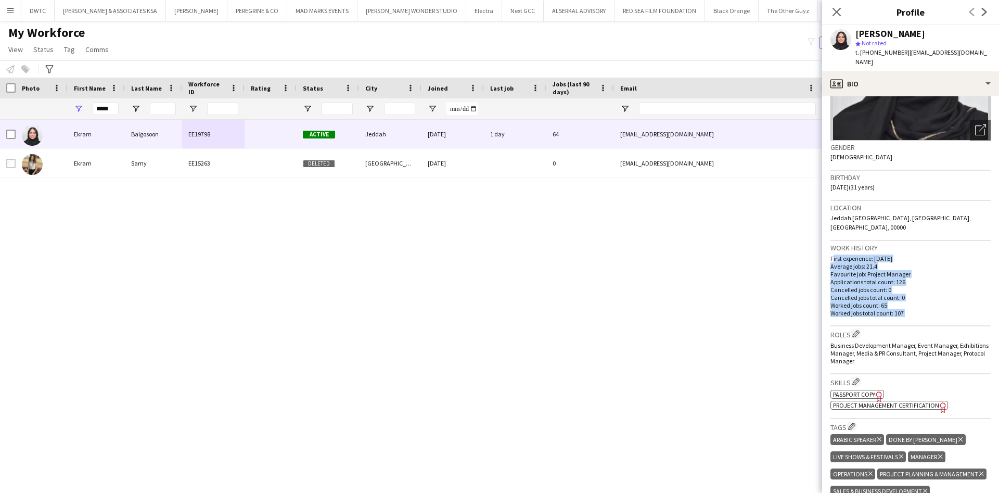
drag, startPoint x: 917, startPoint y: 295, endPoint x: 833, endPoint y: 242, distance: 98.5
click at [833, 255] on div "First experience: [DATE] Average jobs: 21.4 Favourite job: Project Manager Appl…" at bounding box center [911, 286] width 160 height 62
click at [833, 255] on p "First experience: [DATE]" at bounding box center [911, 259] width 160 height 8
drag, startPoint x: 830, startPoint y: 240, endPoint x: 922, endPoint y: 307, distance: 113.3
click at [922, 307] on app-crew-profile-bio "chevron-left chevron-right Open photos pop-in Gender [DEMOGRAPHIC_DATA] Birthda…" at bounding box center [910, 294] width 177 height 397
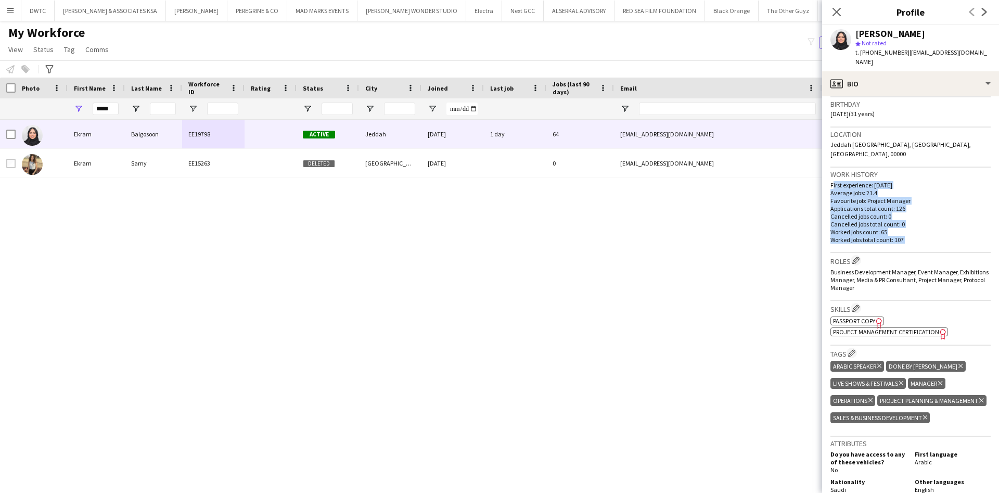
scroll to position [140, 0]
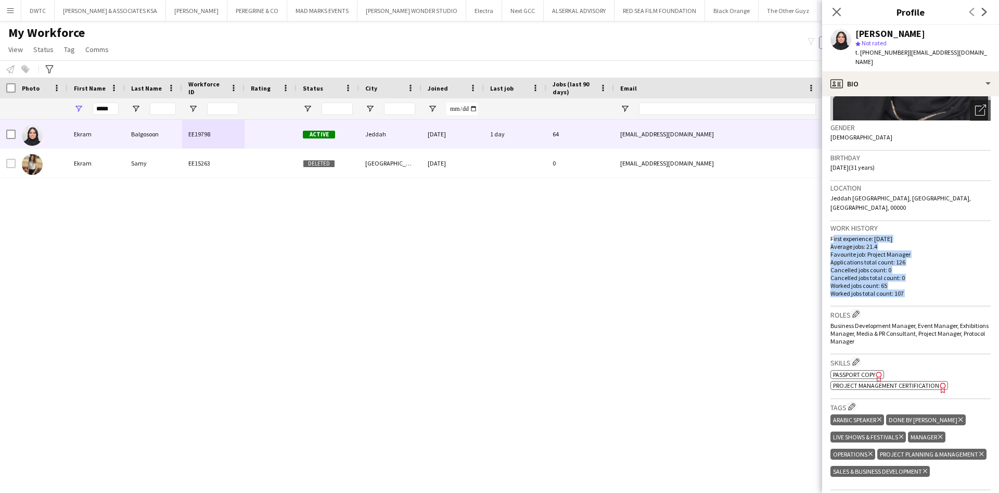
click at [854, 243] on p "Average jobs: 21.4" at bounding box center [911, 247] width 160 height 8
drag, startPoint x: 827, startPoint y: 218, endPoint x: 913, endPoint y: 275, distance: 103.2
click at [913, 275] on app-crew-profile-bio "chevron-left chevron-right Open photos pop-in Gender [DEMOGRAPHIC_DATA] Birthda…" at bounding box center [910, 294] width 177 height 397
click at [913, 289] on p "Worked jobs total count: 107" at bounding box center [911, 293] width 160 height 8
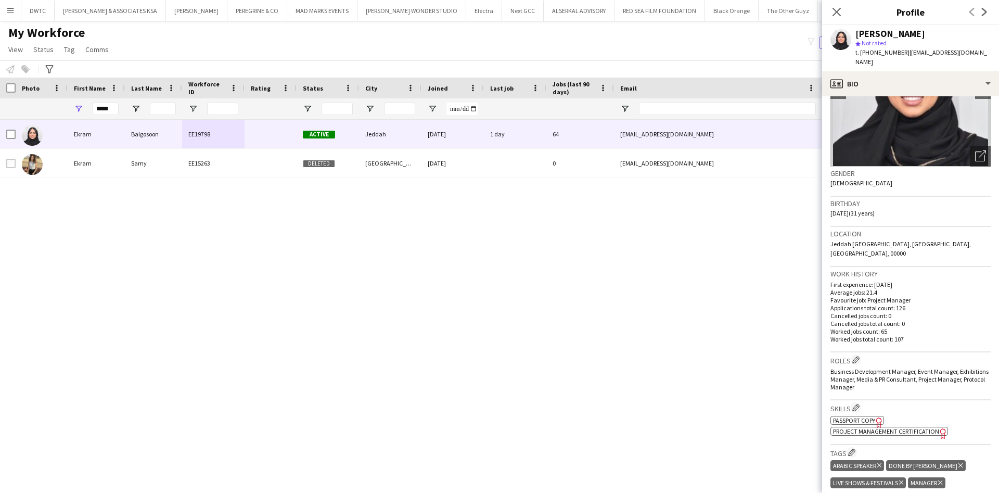
scroll to position [0, 0]
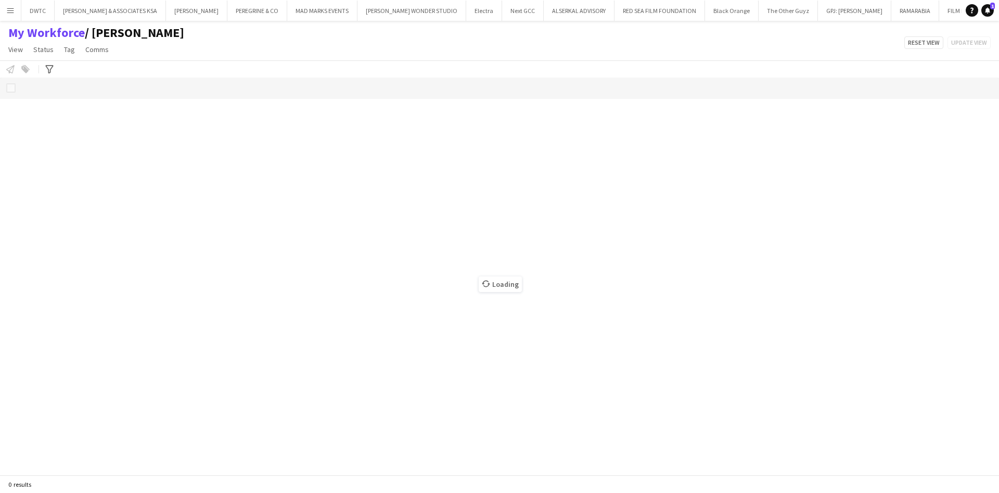
click at [12, 14] on app-icon "Menu" at bounding box center [10, 10] width 8 height 8
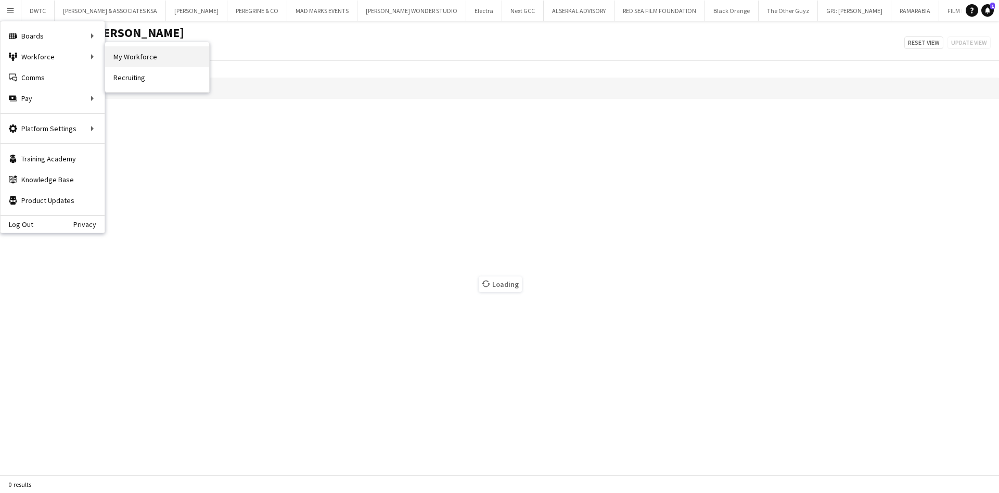
click at [117, 54] on link "My Workforce" at bounding box center [157, 56] width 104 height 21
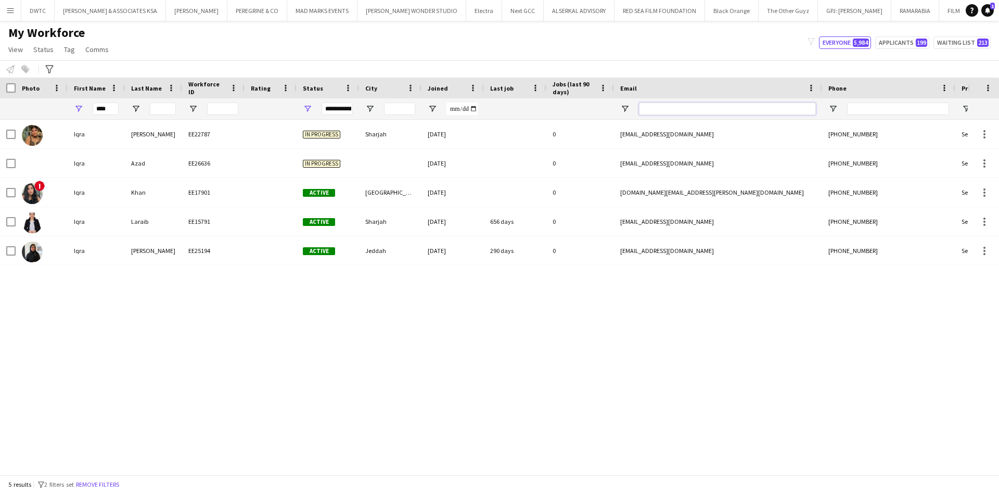
click at [656, 104] on input "Email Filter Input" at bounding box center [727, 109] width 177 height 12
paste input "**********"
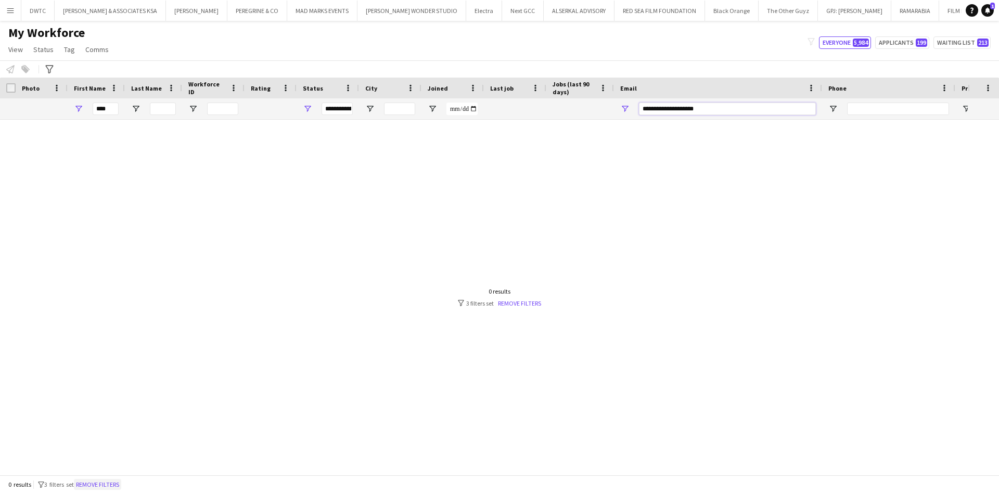
type input "**********"
click at [119, 481] on button "Remove filters" at bounding box center [97, 484] width 47 height 11
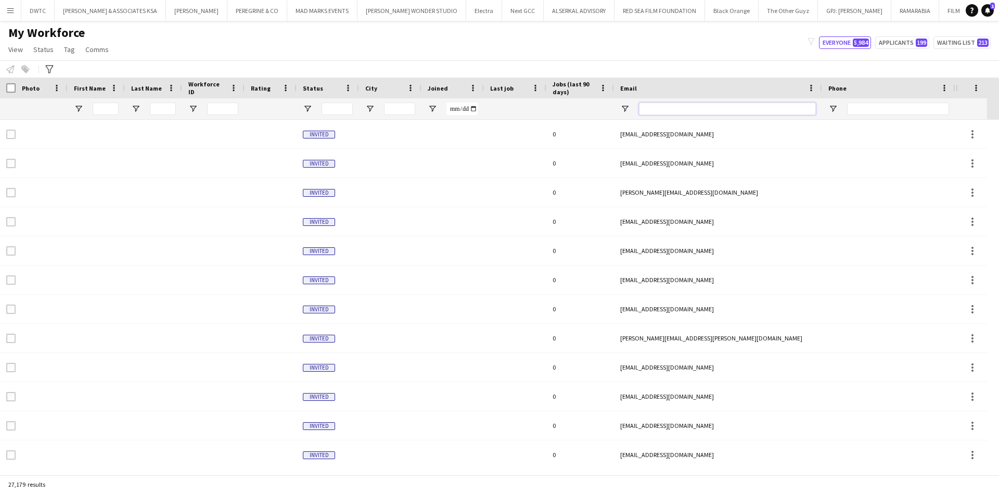
click at [677, 112] on input "Email Filter Input" at bounding box center [727, 109] width 177 height 12
paste input "**********"
type input "**********"
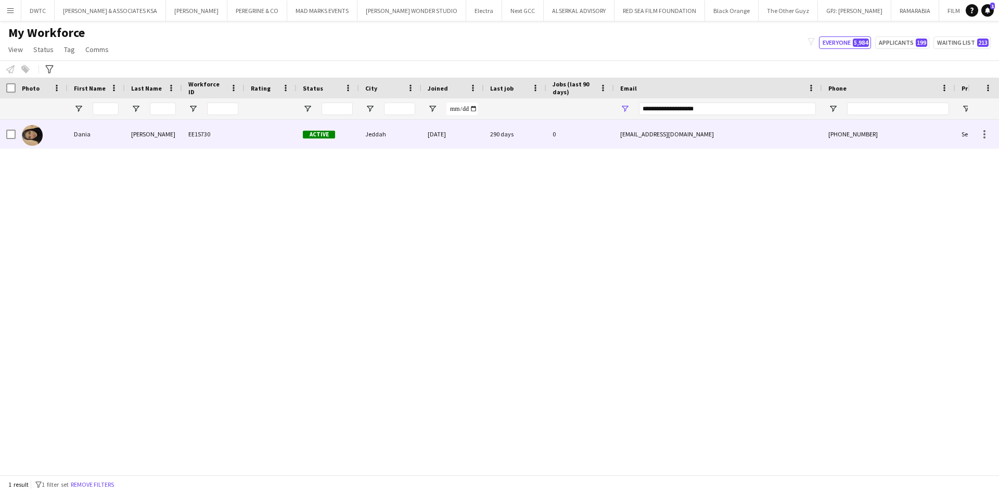
click at [177, 145] on div "[PERSON_NAME]" at bounding box center [153, 134] width 57 height 29
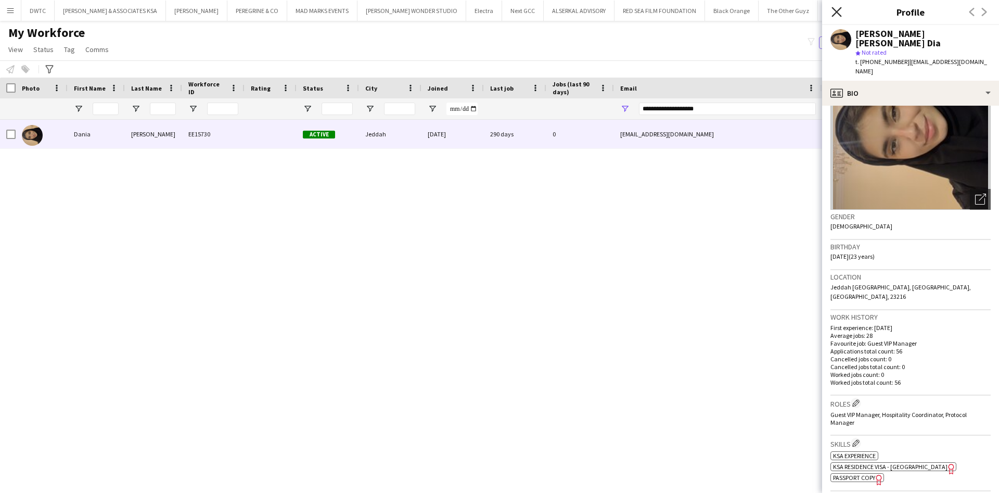
scroll to position [59, 0]
click at [834, 14] on icon at bounding box center [837, 12] width 10 height 10
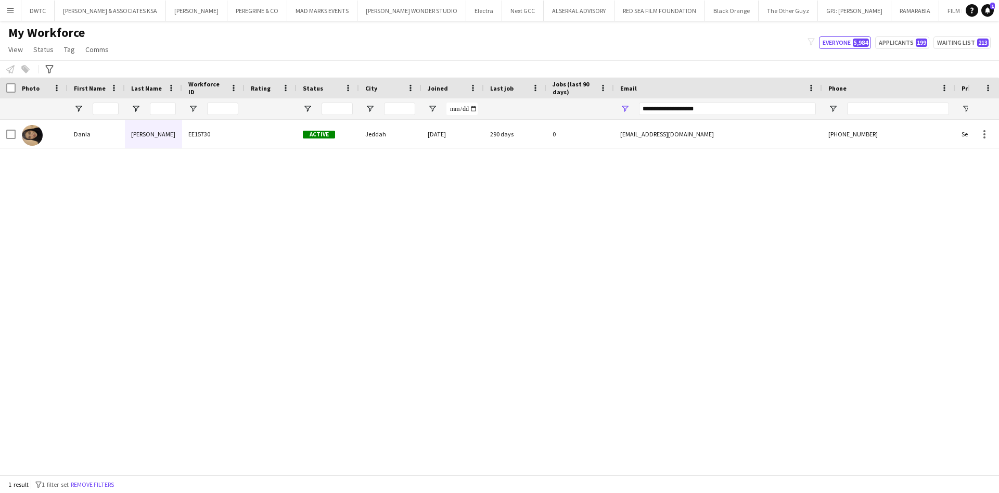
click at [5, 7] on button "Menu" at bounding box center [10, 10] width 21 height 21
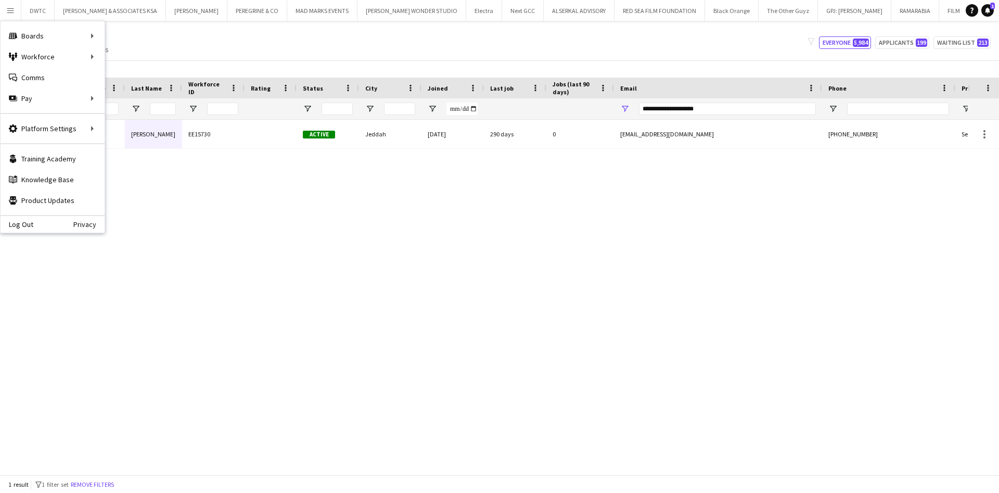
click at [324, 235] on div "Dania Mohammed Khaldoun Dia EE15730 Active Jeddah 17-10-2023 290 days 0 dania17…" at bounding box center [484, 291] width 968 height 343
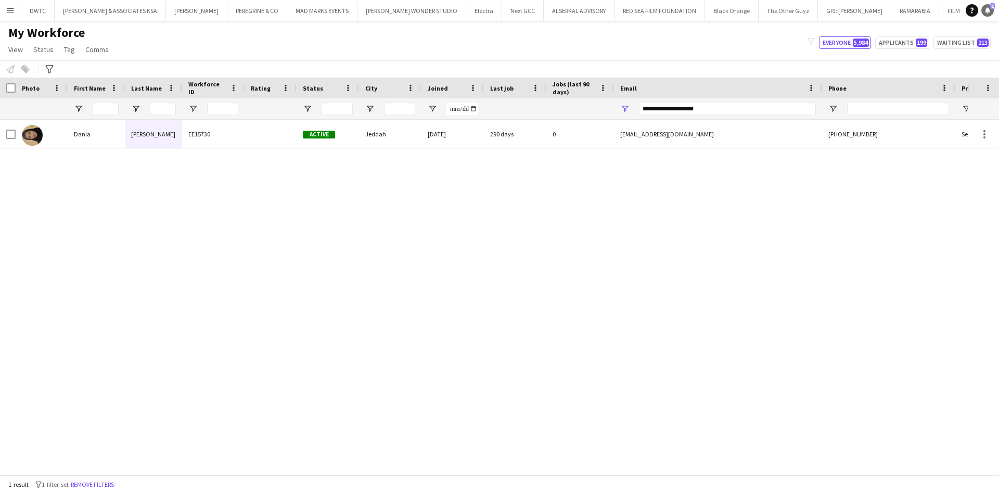
click at [991, 9] on icon "Notifications" at bounding box center [988, 10] width 6 height 6
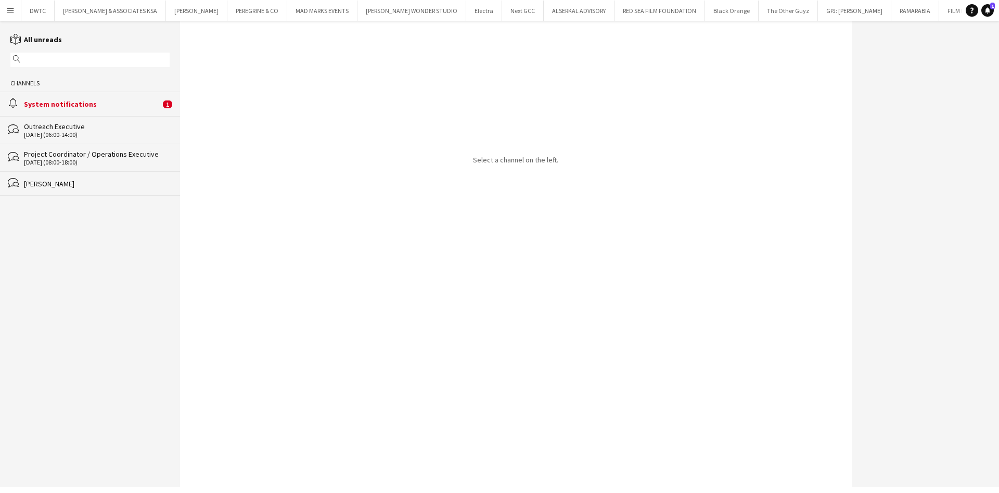
click at [8, 9] on app-icon "Menu" at bounding box center [10, 10] width 8 height 8
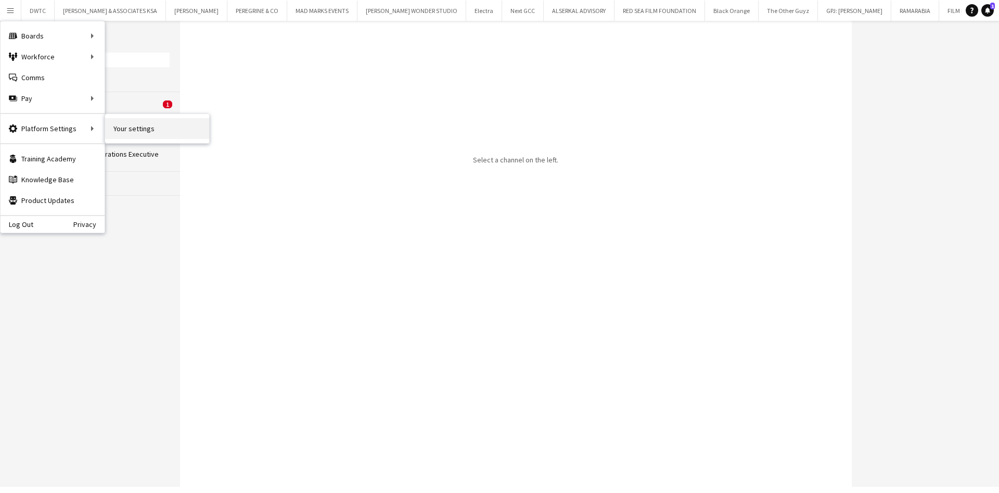
click at [119, 131] on link "Your settings" at bounding box center [157, 128] width 104 height 21
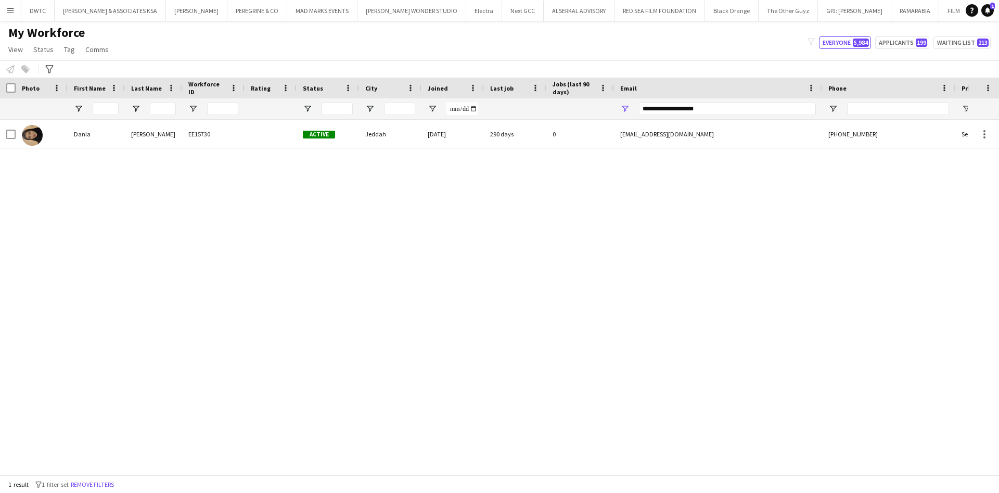
click at [16, 16] on button "Menu" at bounding box center [10, 10] width 21 height 21
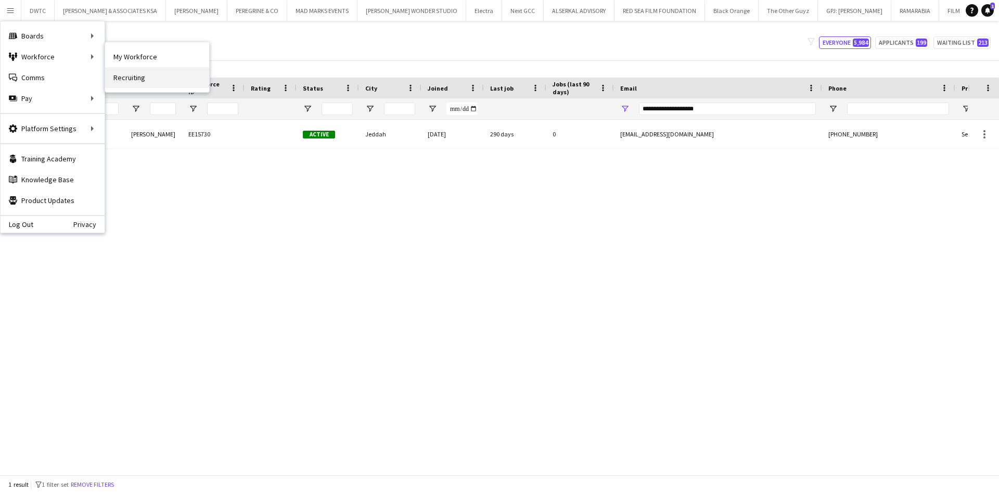
click at [108, 70] on link "Recruiting" at bounding box center [157, 77] width 104 height 21
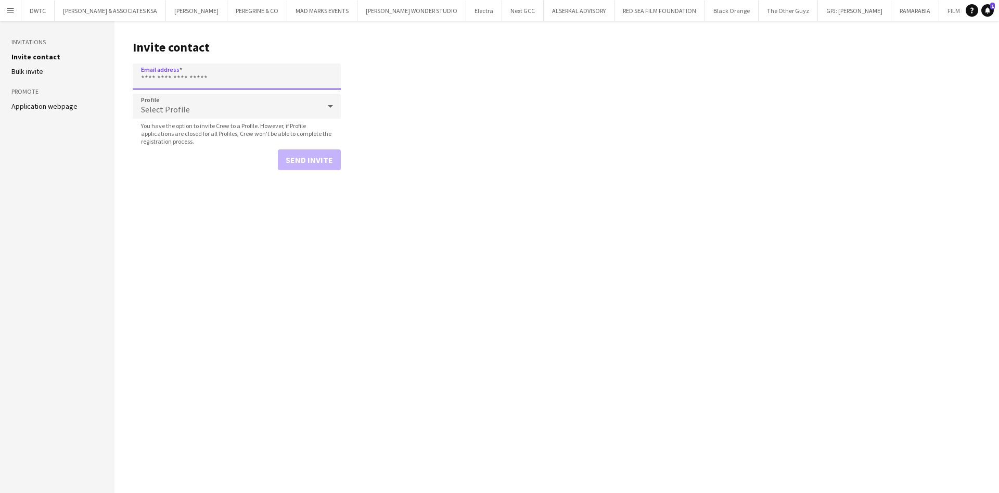
click at [194, 77] on input "Email address" at bounding box center [237, 77] width 208 height 26
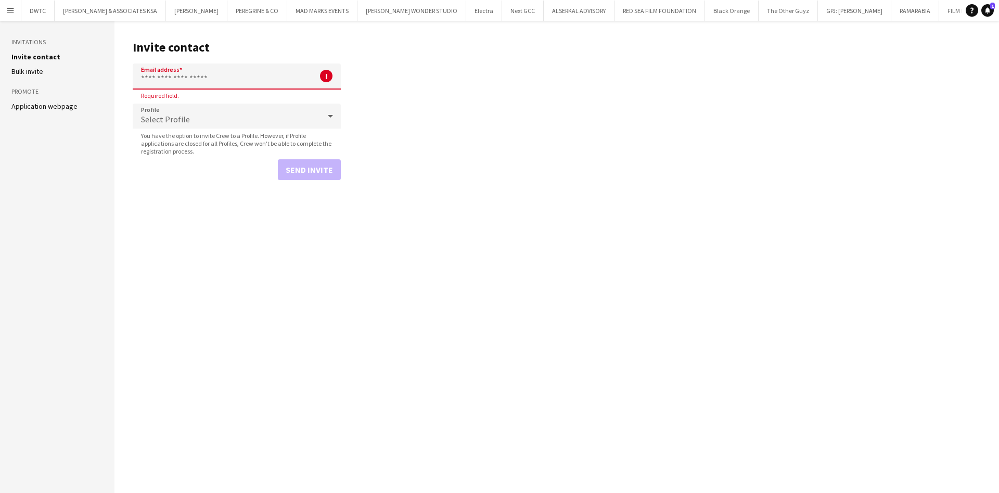
click at [199, 75] on input "Email address" at bounding box center [237, 77] width 208 height 26
click at [224, 71] on input "Email address" at bounding box center [237, 77] width 208 height 26
paste input "**********"
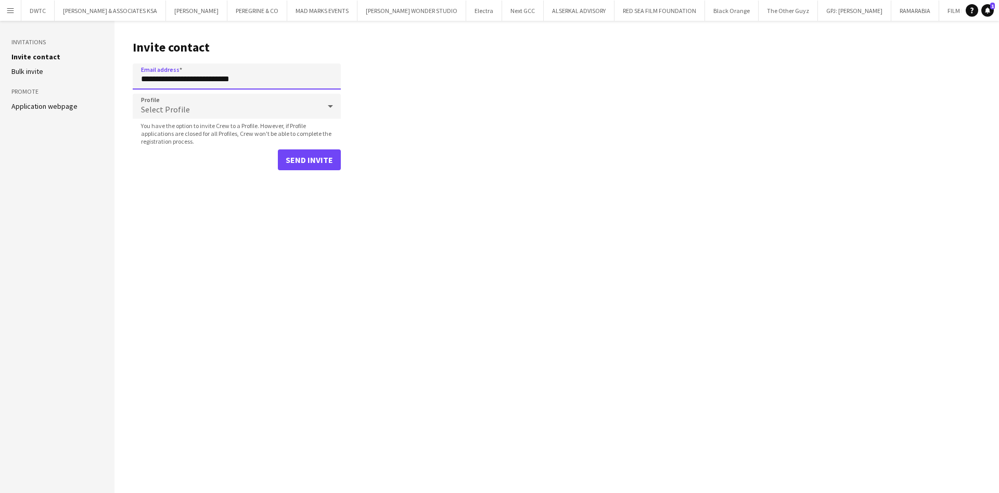
type input "**********"
click at [269, 106] on div "Select Profile" at bounding box center [226, 106] width 187 height 25
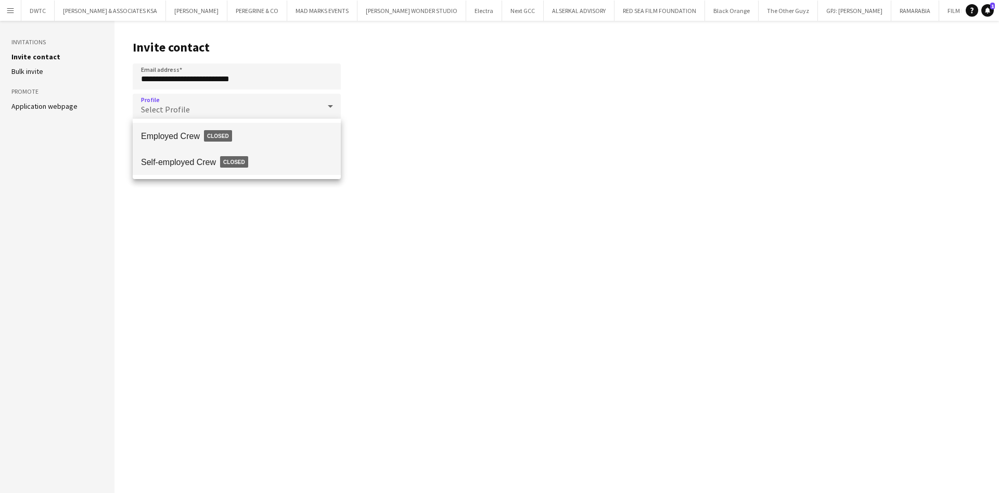
click at [209, 159] on span "Self-employed Crew Closed" at bounding box center [237, 162] width 192 height 24
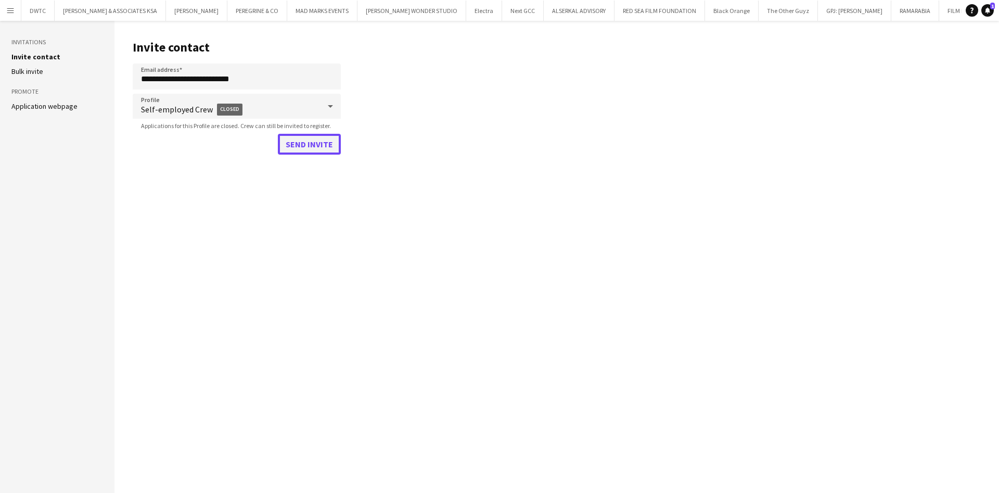
click at [289, 149] on button "Send invite" at bounding box center [309, 144] width 63 height 21
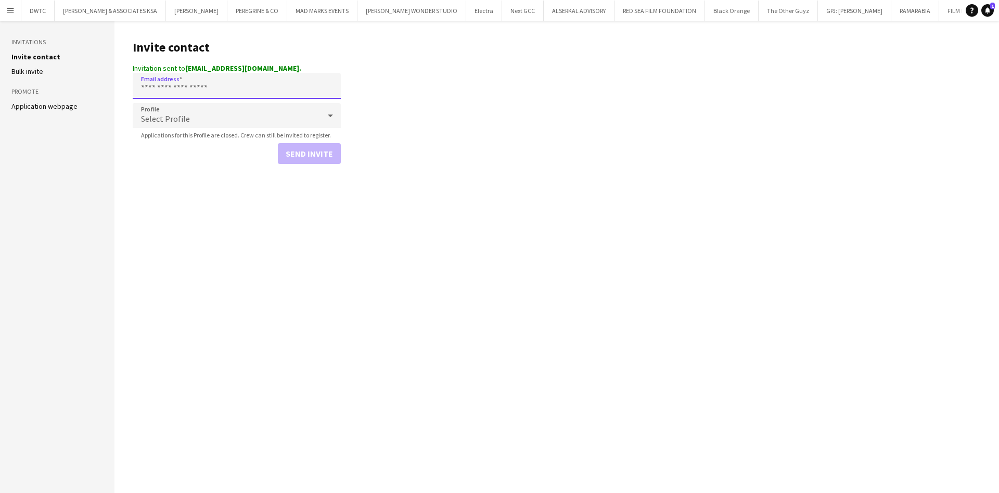
click at [211, 88] on input "Email address" at bounding box center [237, 86] width 208 height 26
paste input "**********"
type input "**********"
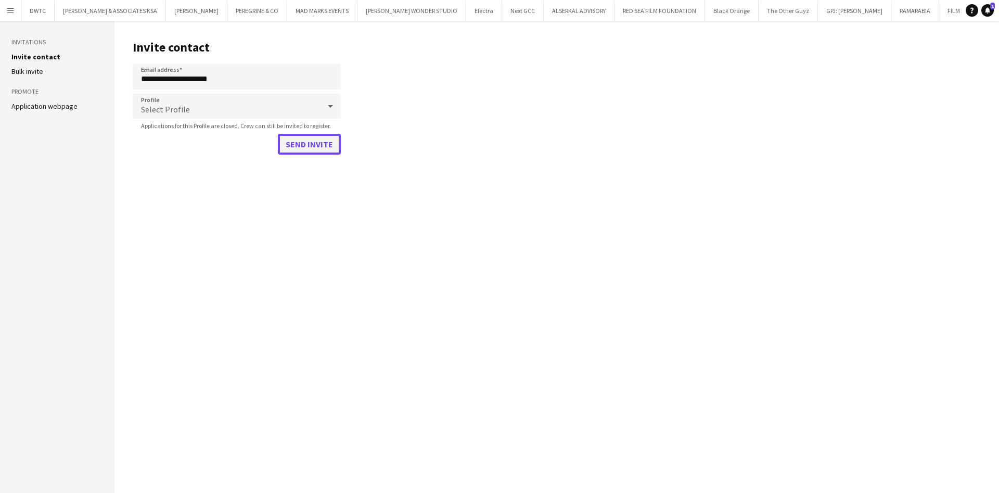
click at [331, 142] on button "Send invite" at bounding box center [309, 144] width 63 height 21
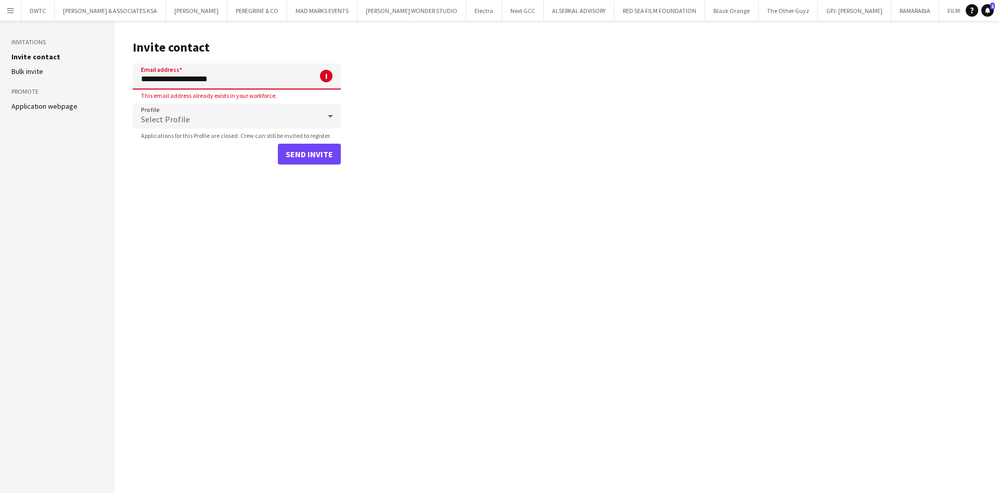
click at [258, 78] on input "**********" at bounding box center [237, 77] width 208 height 26
click at [250, 72] on input "Email address" at bounding box center [237, 77] width 208 height 26
paste input "**********"
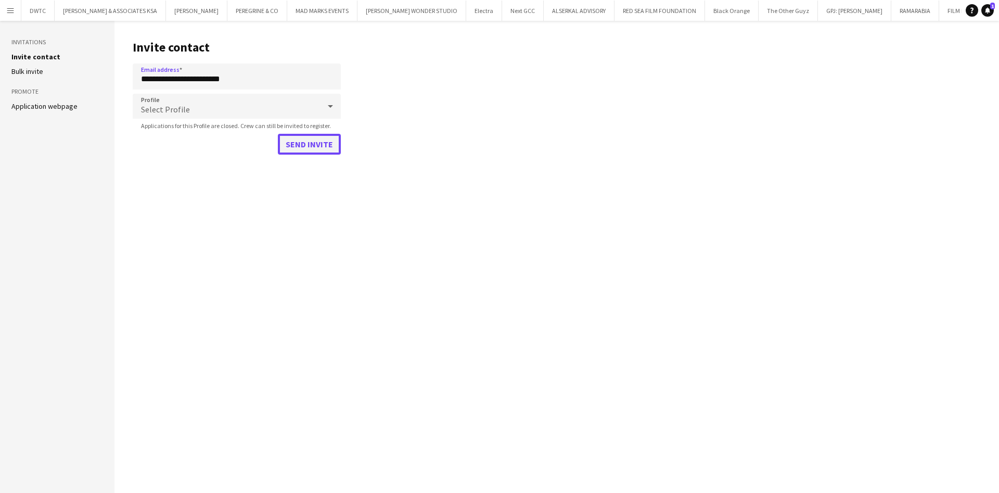
click at [304, 138] on button "Send invite" at bounding box center [309, 144] width 63 height 21
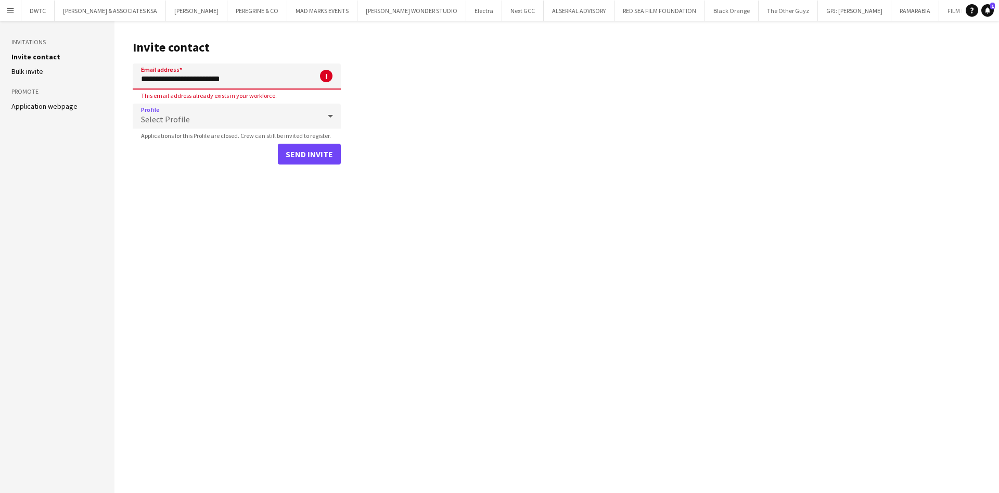
click at [281, 116] on div "Select Profile" at bounding box center [226, 116] width 187 height 25
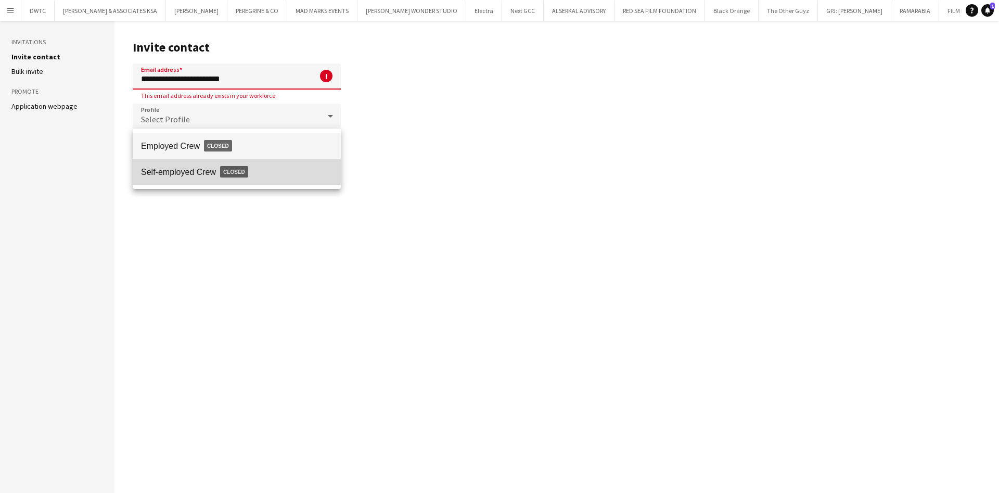
click at [197, 171] on span "Self-employed Crew Closed" at bounding box center [237, 172] width 192 height 24
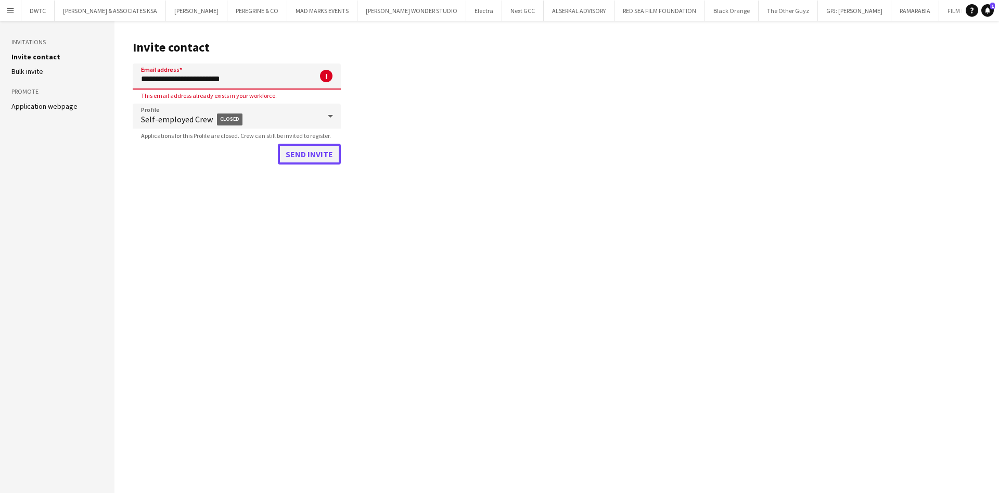
click at [330, 155] on button "Send invite" at bounding box center [309, 154] width 63 height 21
click at [239, 78] on input "**********" at bounding box center [237, 77] width 208 height 26
paste input
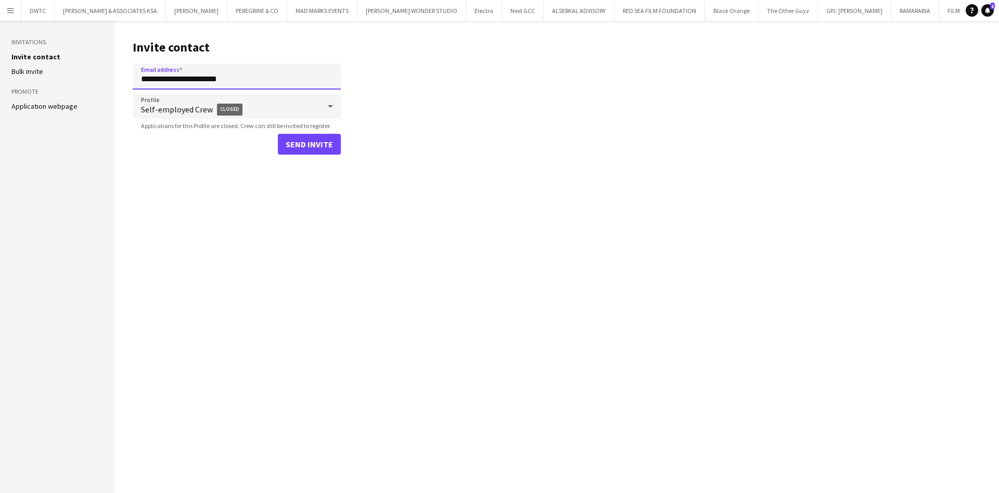
type input "**********"
click at [308, 144] on button "Send invite" at bounding box center [309, 144] width 63 height 21
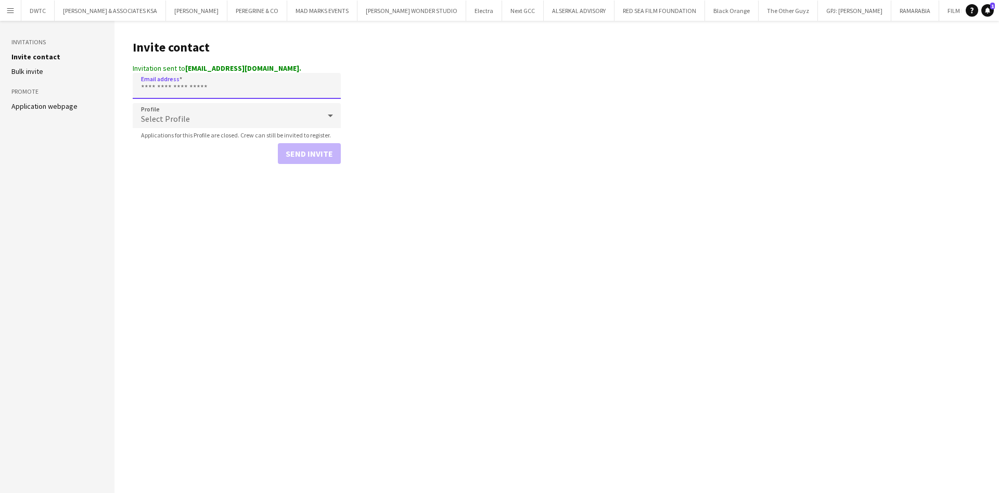
click at [223, 85] on input "Email address" at bounding box center [237, 86] width 208 height 26
paste input "**********"
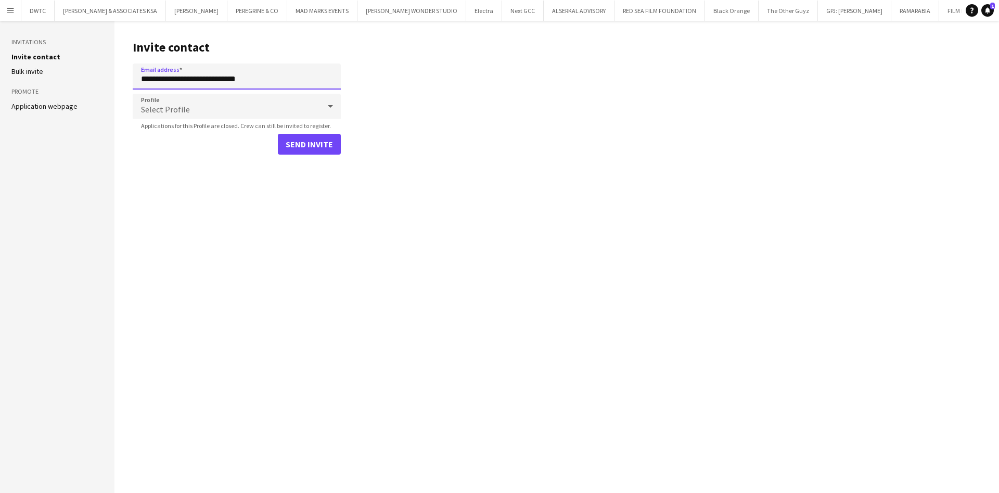
type input "**********"
click at [328, 141] on button "Send invite" at bounding box center [309, 144] width 63 height 21
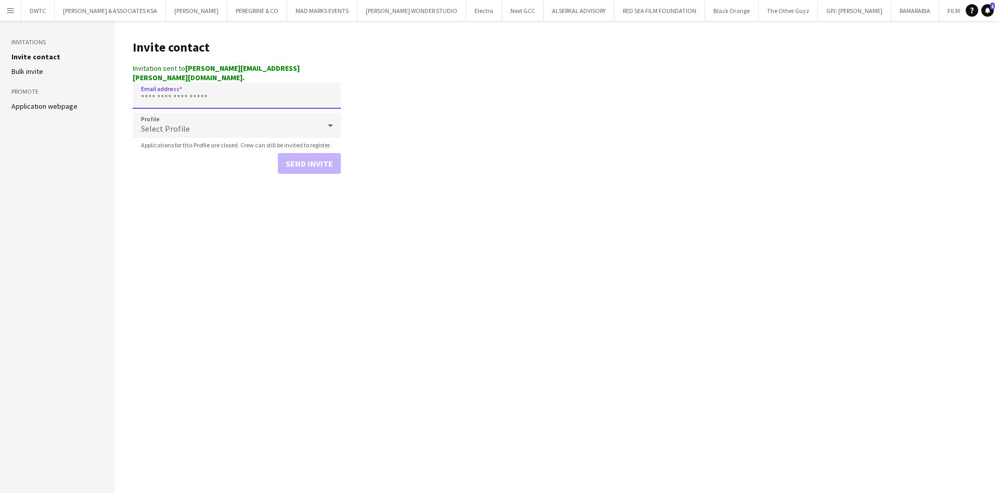
click at [285, 83] on input "Email address" at bounding box center [237, 96] width 208 height 26
paste input "**********"
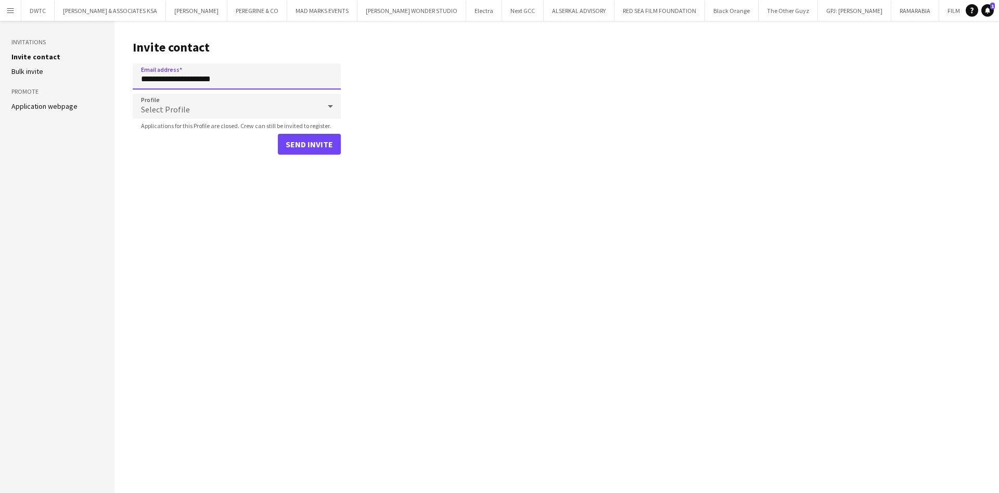
type input "**********"
click at [315, 146] on button "Send invite" at bounding box center [309, 144] width 63 height 21
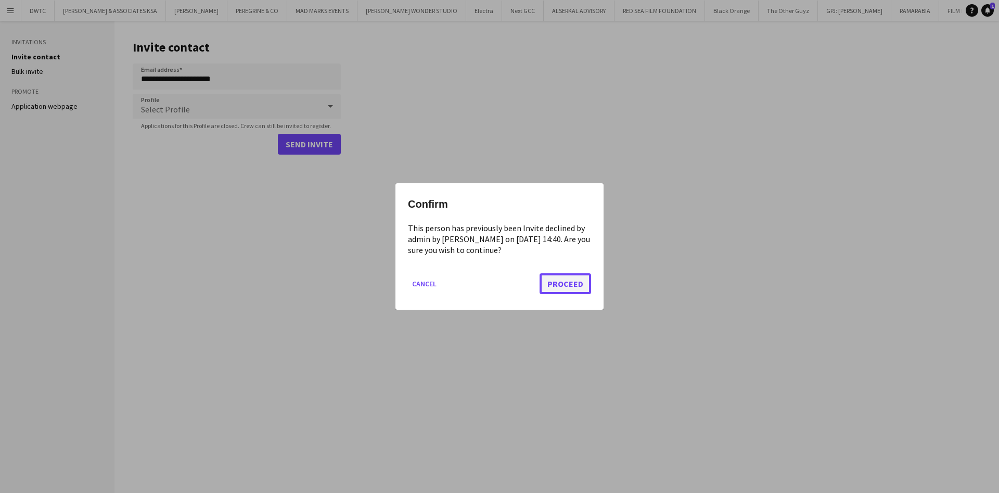
click at [563, 292] on button "Proceed" at bounding box center [566, 283] width 52 height 21
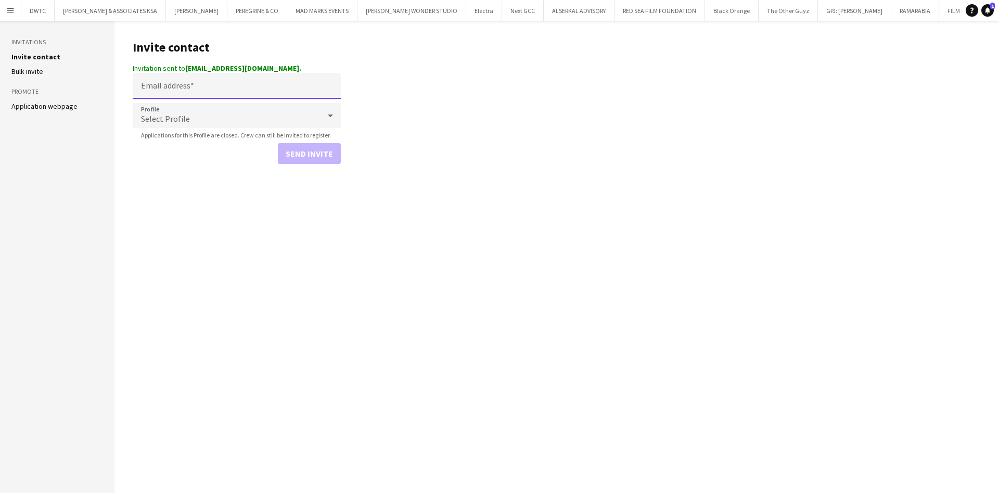
click at [222, 81] on input "Email address" at bounding box center [237, 86] width 208 height 26
paste input "**********"
type input "**********"
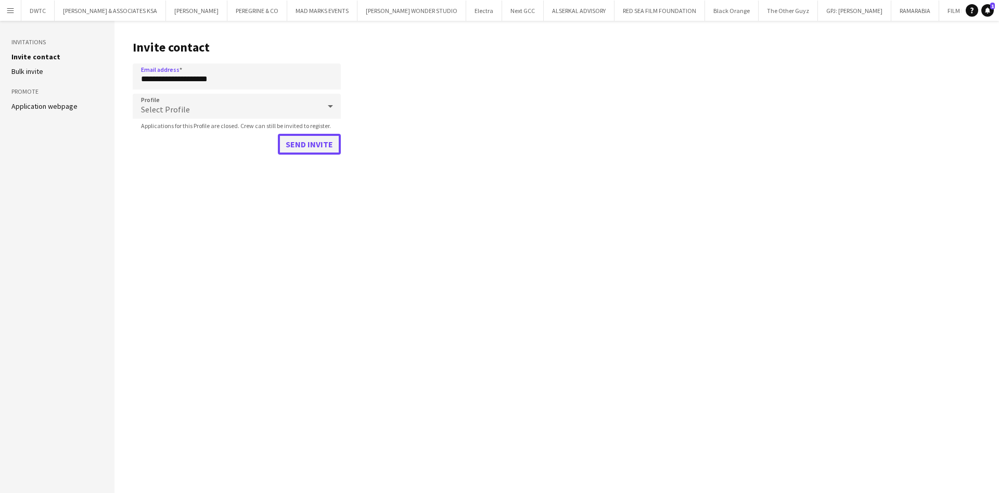
click at [309, 138] on button "Send invite" at bounding box center [309, 144] width 63 height 21
